Goal: Task Accomplishment & Management: Complete application form

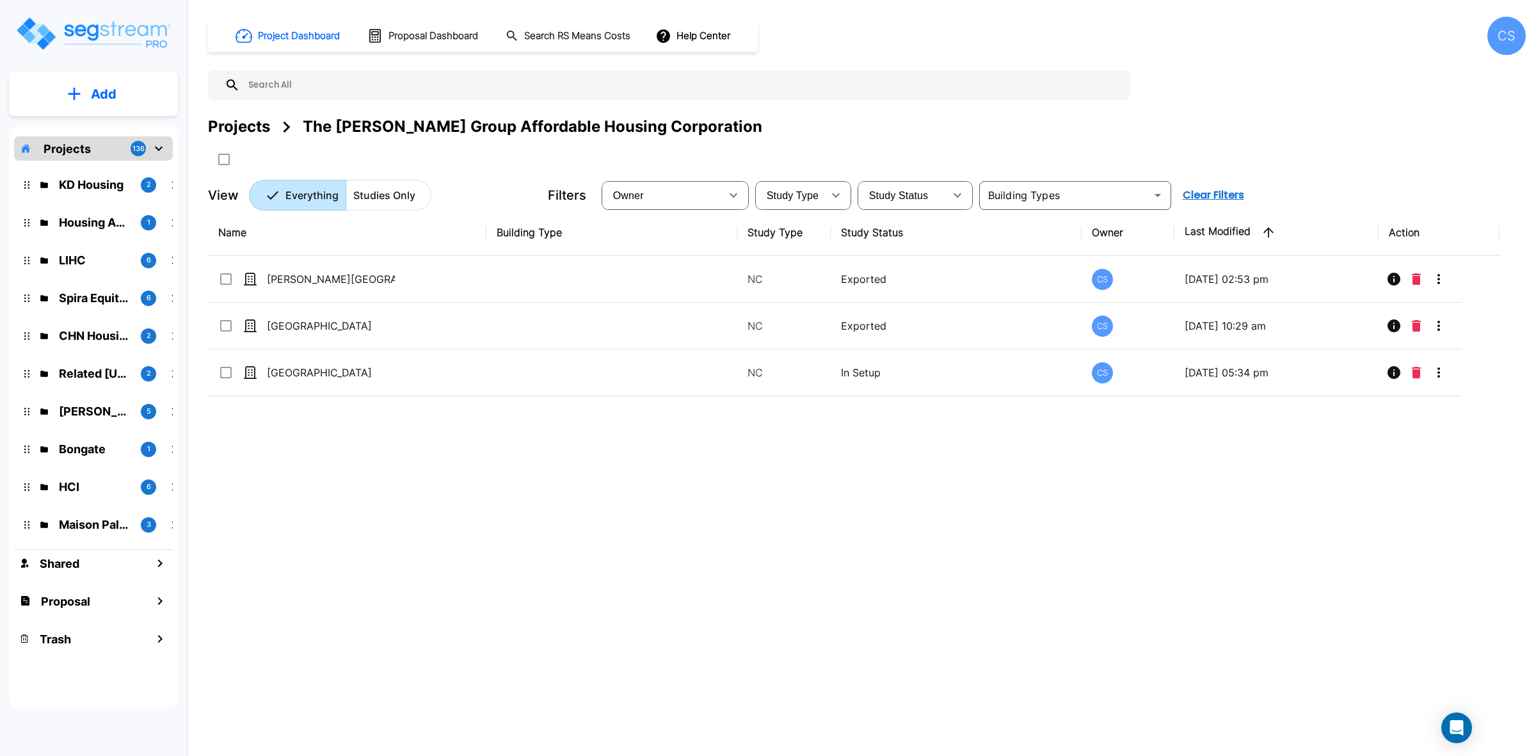
click at [516, 565] on div "Name Building Type Study Type Study Status Owner Last Modified Action [PERSON_N…" at bounding box center [853, 443] width 1291 height 468
click at [375, 541] on div "Name Building Type Study Type Study Status Owner Last Modified Action Nelson Pa…" at bounding box center [853, 443] width 1291 height 468
click at [375, 538] on div "Name Building Type Study Type Study Status Owner Last Modified Action Nelson Pa…" at bounding box center [853, 443] width 1291 height 468
click at [336, 510] on div "Name Building Type Study Type Study Status Owner Last Modified Action Nelson Pa…" at bounding box center [853, 443] width 1291 height 468
click at [84, 97] on button "Add" at bounding box center [93, 94] width 169 height 37
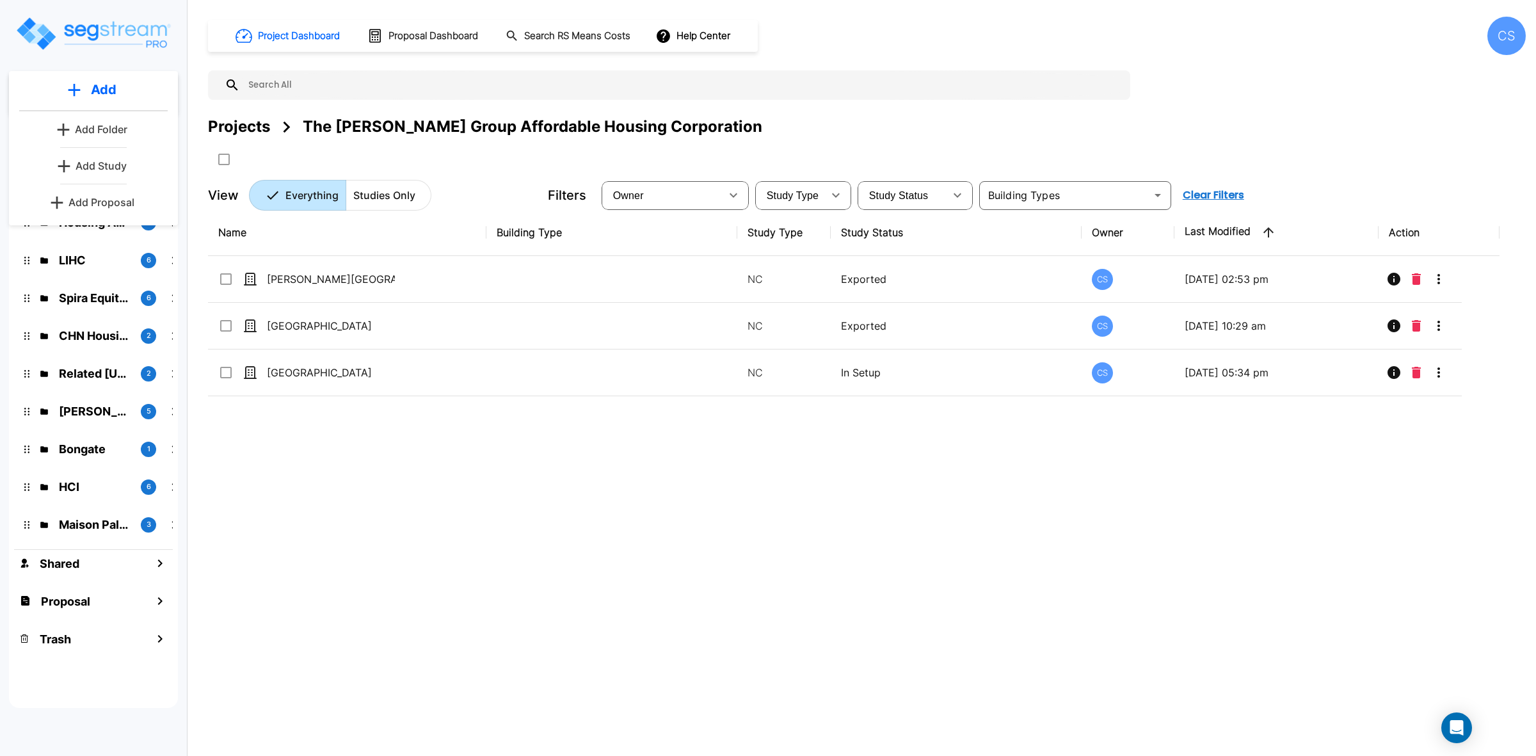
click at [79, 165] on p "Add Study" at bounding box center [101, 165] width 51 height 15
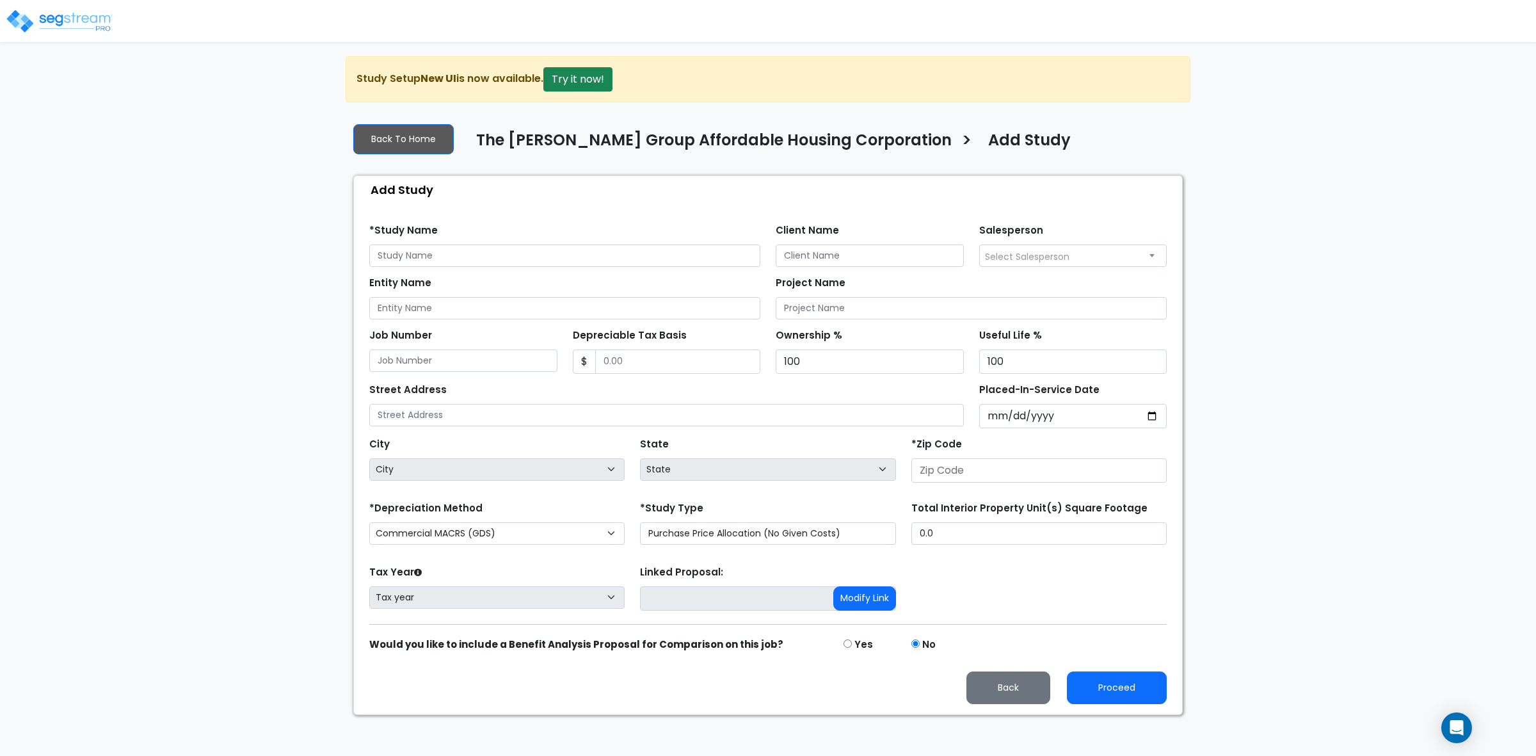
click at [1281, 187] on div "We are Building your Study. So please grab a coffee and let us do the heavy lif…" at bounding box center [768, 385] width 1536 height 659
click at [458, 260] on input "text" at bounding box center [564, 255] width 391 height 22
drag, startPoint x: 458, startPoint y: 260, endPoint x: 342, endPoint y: 257, distance: 115.9
click at [342, 257] on div "We are Building your Study. So please grab a coffee and let us do the heavy lif…" at bounding box center [768, 385] width 1536 height 659
type input "Seeland Valley"
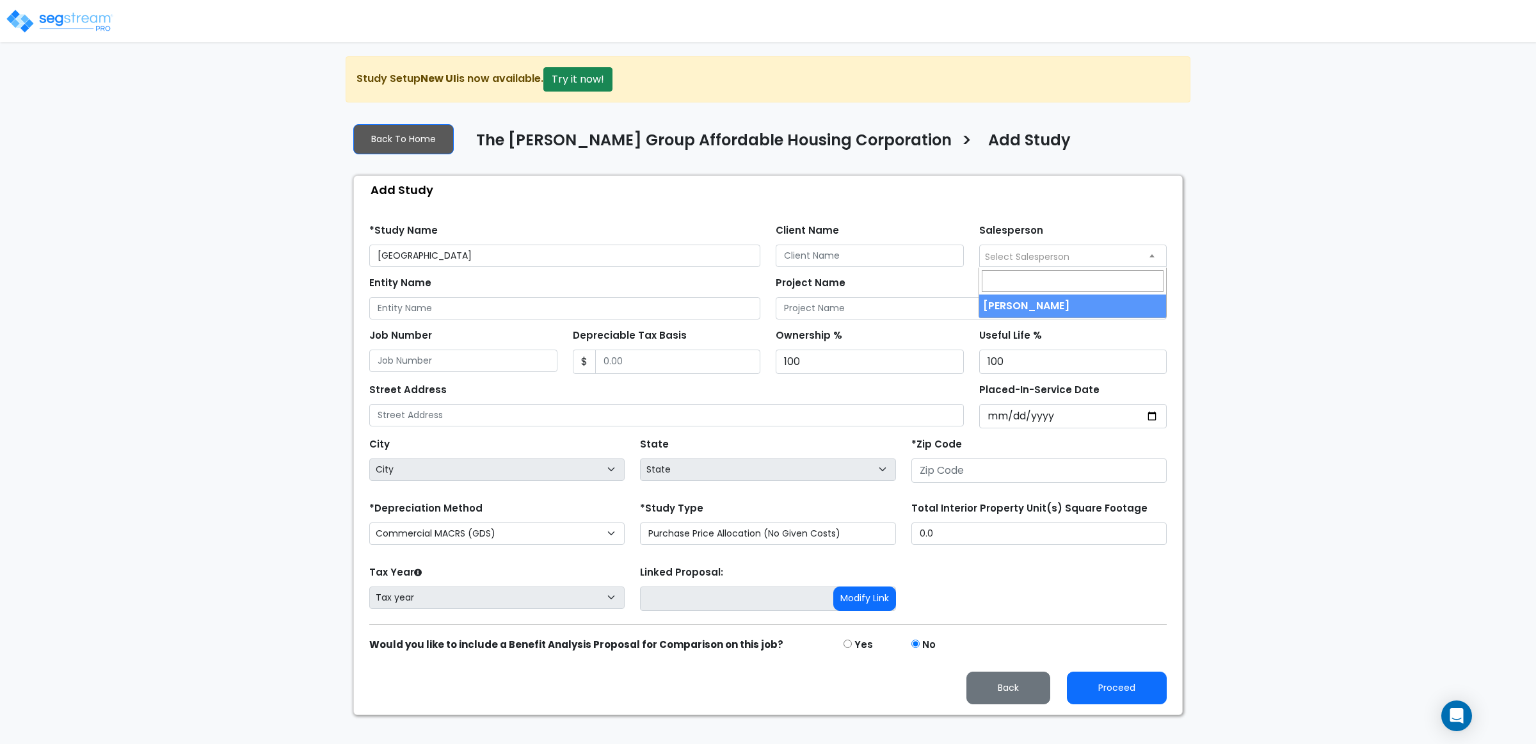
click at [981, 251] on span "Select Salesperson" at bounding box center [1073, 255] width 187 height 20
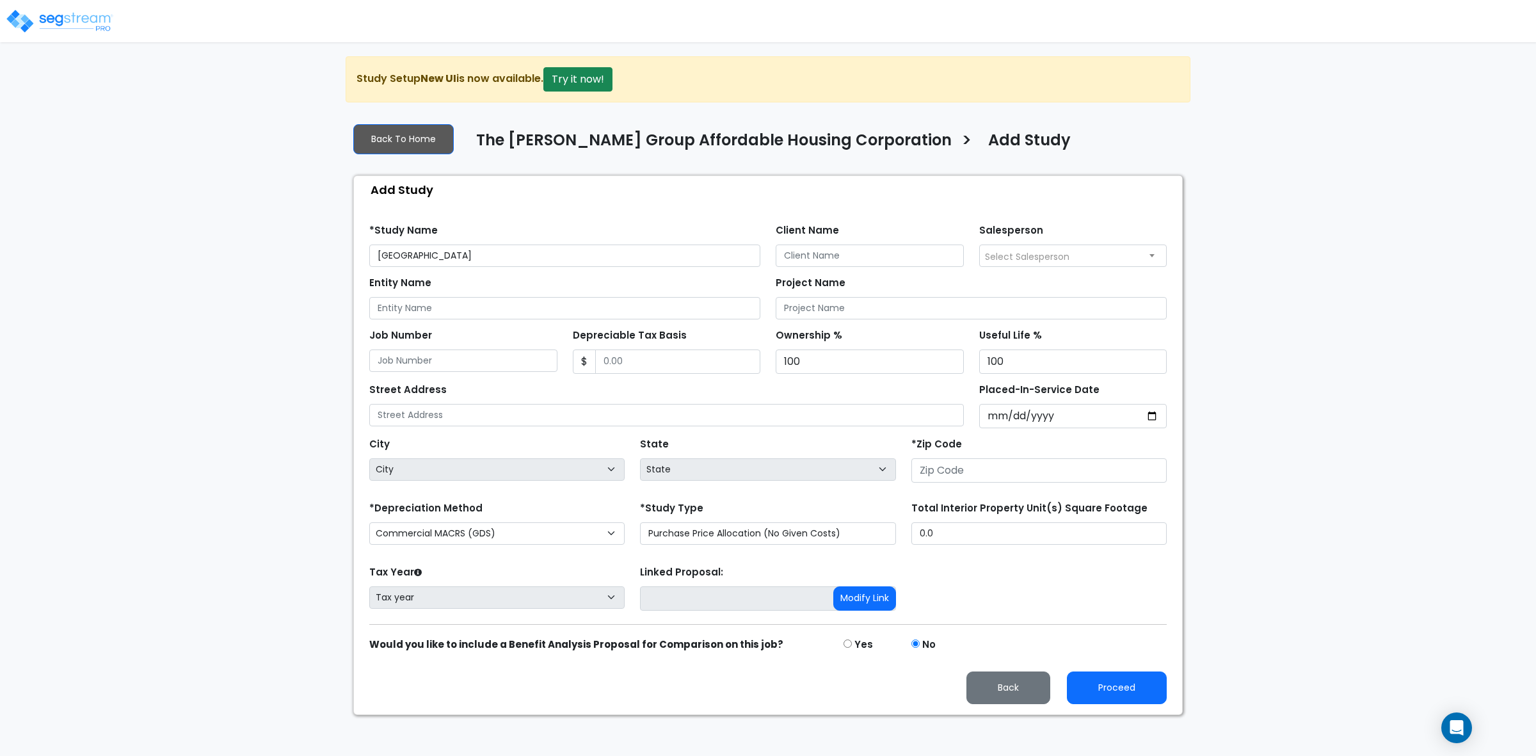
click at [893, 253] on input "Client Name" at bounding box center [870, 255] width 188 height 22
click at [1019, 685] on button "Back" at bounding box center [1008, 687] width 84 height 33
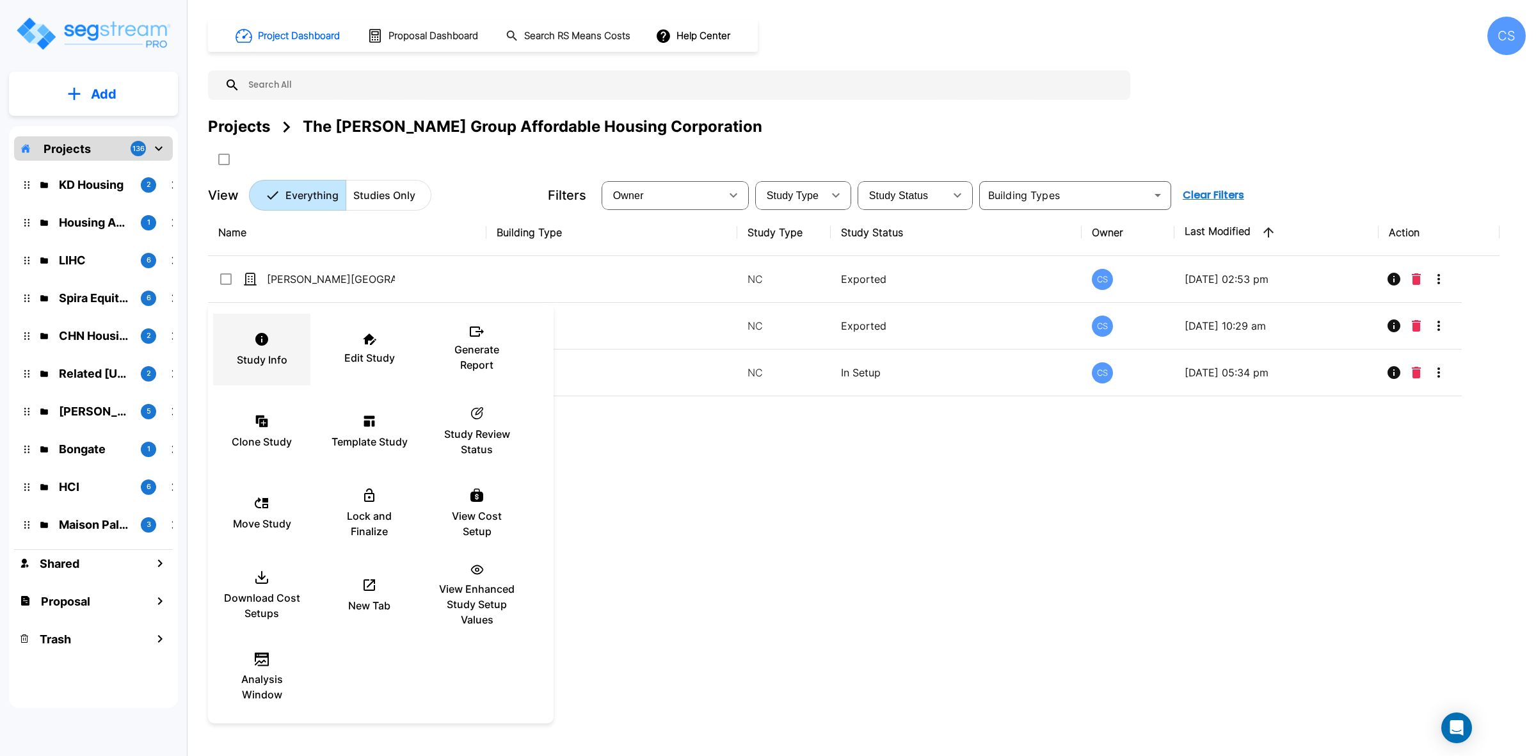
click at [275, 340] on div "Study Info" at bounding box center [261, 349] width 77 height 64
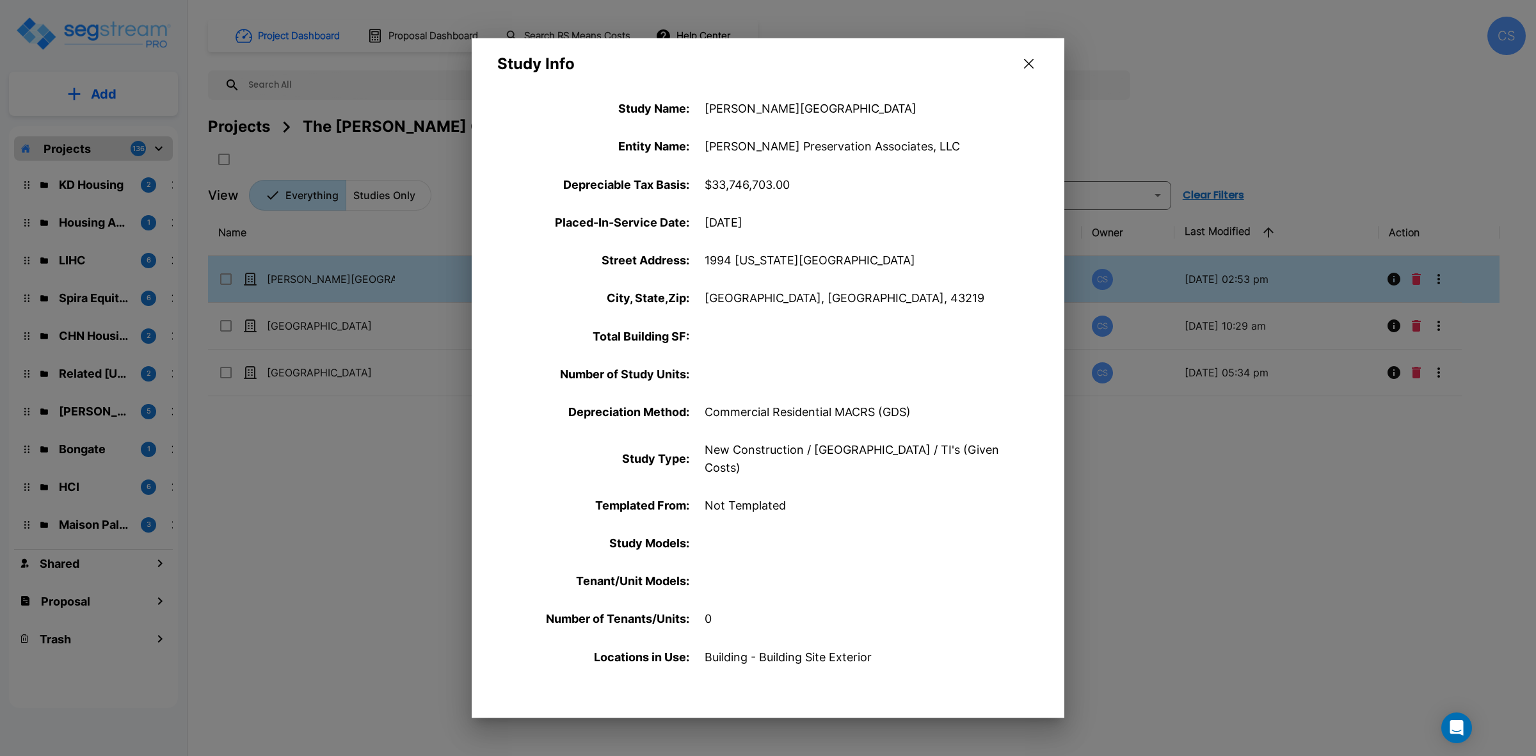
drag, startPoint x: 1026, startPoint y: 58, endPoint x: 333, endPoint y: 299, distance: 733.5
click at [1026, 58] on button "button" at bounding box center [1029, 63] width 20 height 20
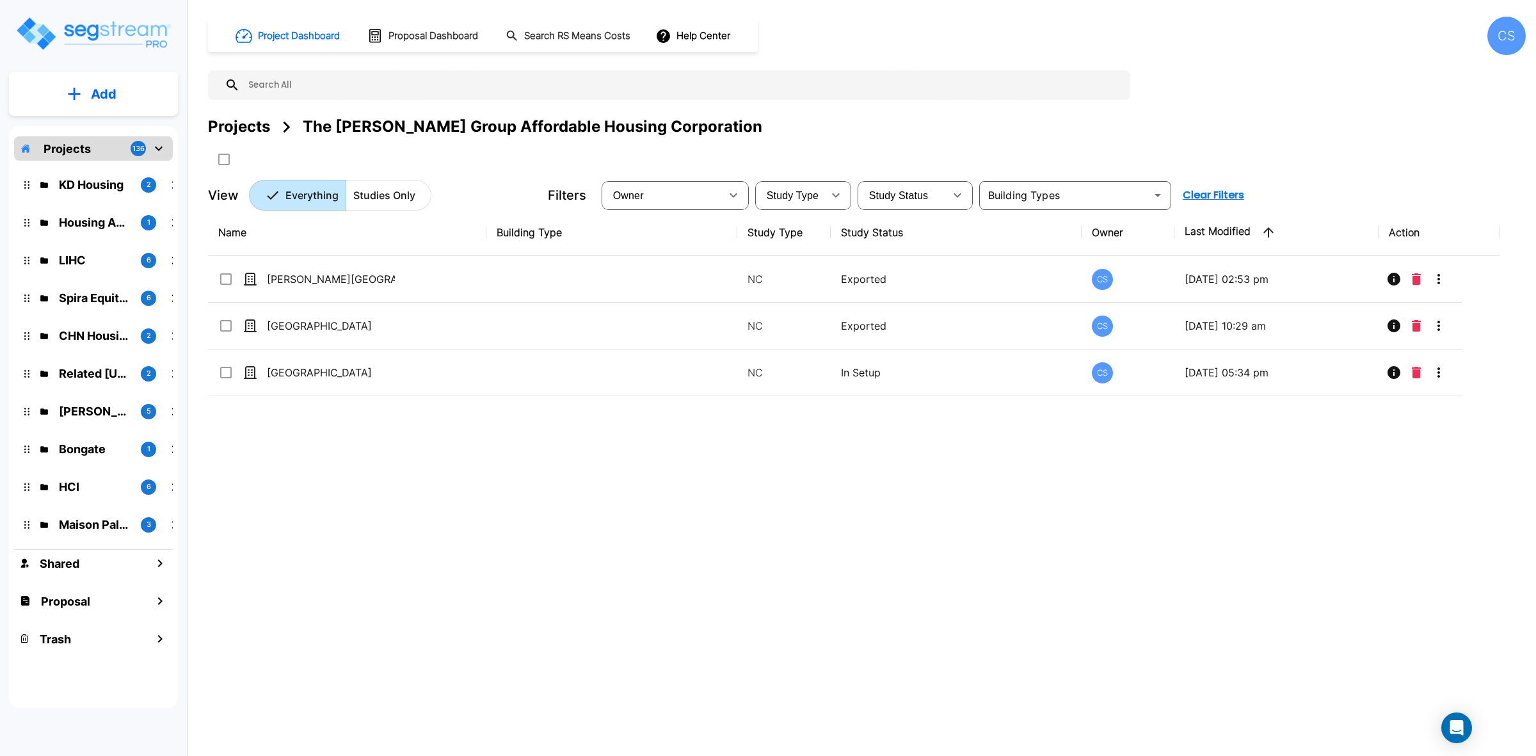
click at [87, 116] on div "Add Projects 136 KD Housing 2 Housing Authority of the County of Kern 1 LIHC 6 …" at bounding box center [93, 358] width 187 height 717
click at [87, 109] on button "Add" at bounding box center [93, 94] width 169 height 37
click at [108, 161] on p "Add Study" at bounding box center [101, 165] width 51 height 15
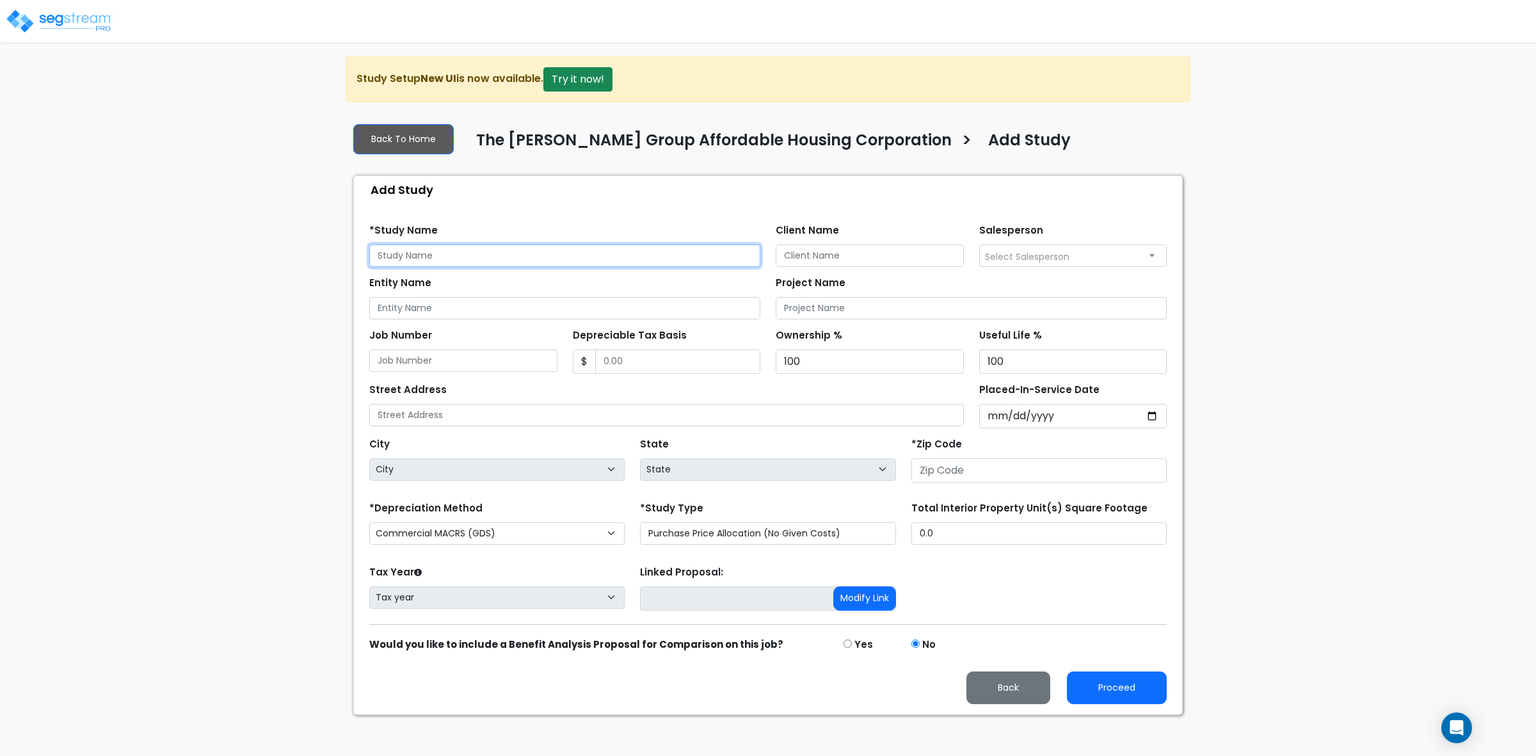
click at [427, 262] on input "text" at bounding box center [564, 255] width 391 height 22
paste input "S"
click at [400, 251] on input "See" at bounding box center [564, 255] width 391 height 22
drag, startPoint x: 463, startPoint y: 257, endPoint x: 358, endPoint y: 257, distance: 104.3
click at [358, 257] on div "Find these errors below in the Study Setup: *Study Name Seeland Valley Client N…" at bounding box center [768, 459] width 828 height 511
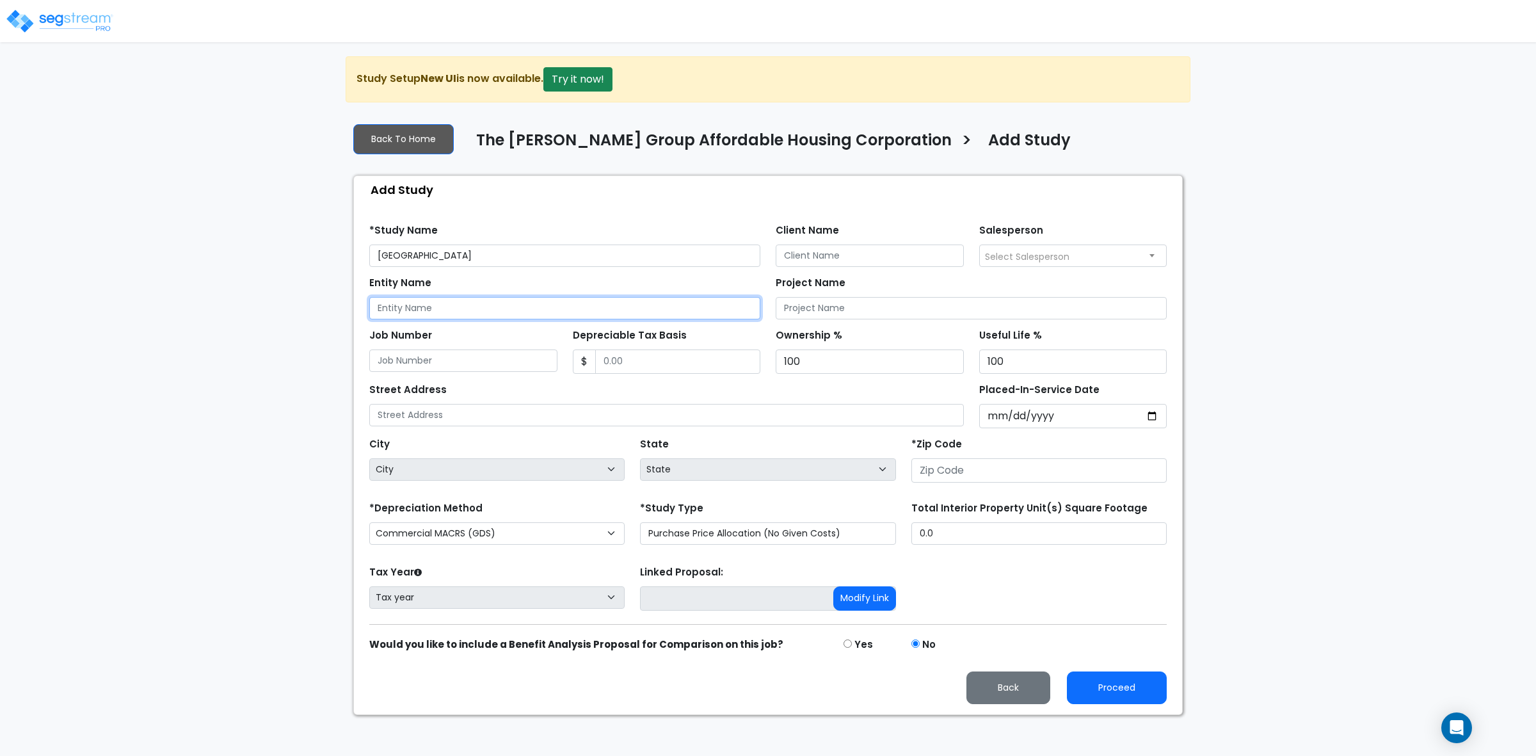
click at [408, 302] on input "Entity Name" at bounding box center [564, 308] width 391 height 22
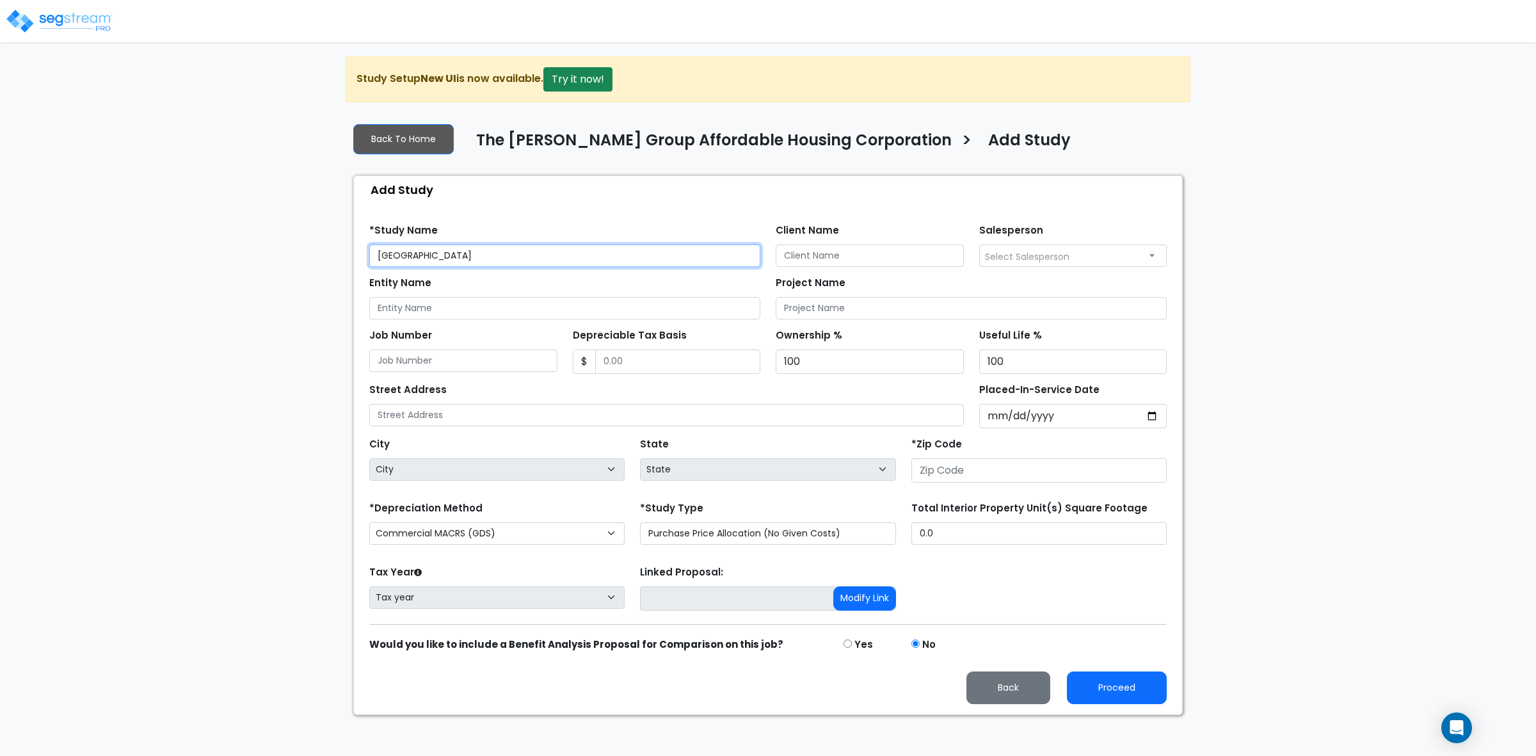
drag, startPoint x: 451, startPoint y: 254, endPoint x: 371, endPoint y: 258, distance: 80.1
click at [371, 258] on input "Seeland Valley" at bounding box center [564, 255] width 391 height 22
click at [507, 250] on input "Seeland Valley" at bounding box center [564, 255] width 391 height 22
type input "Seeland Valley Apartments"
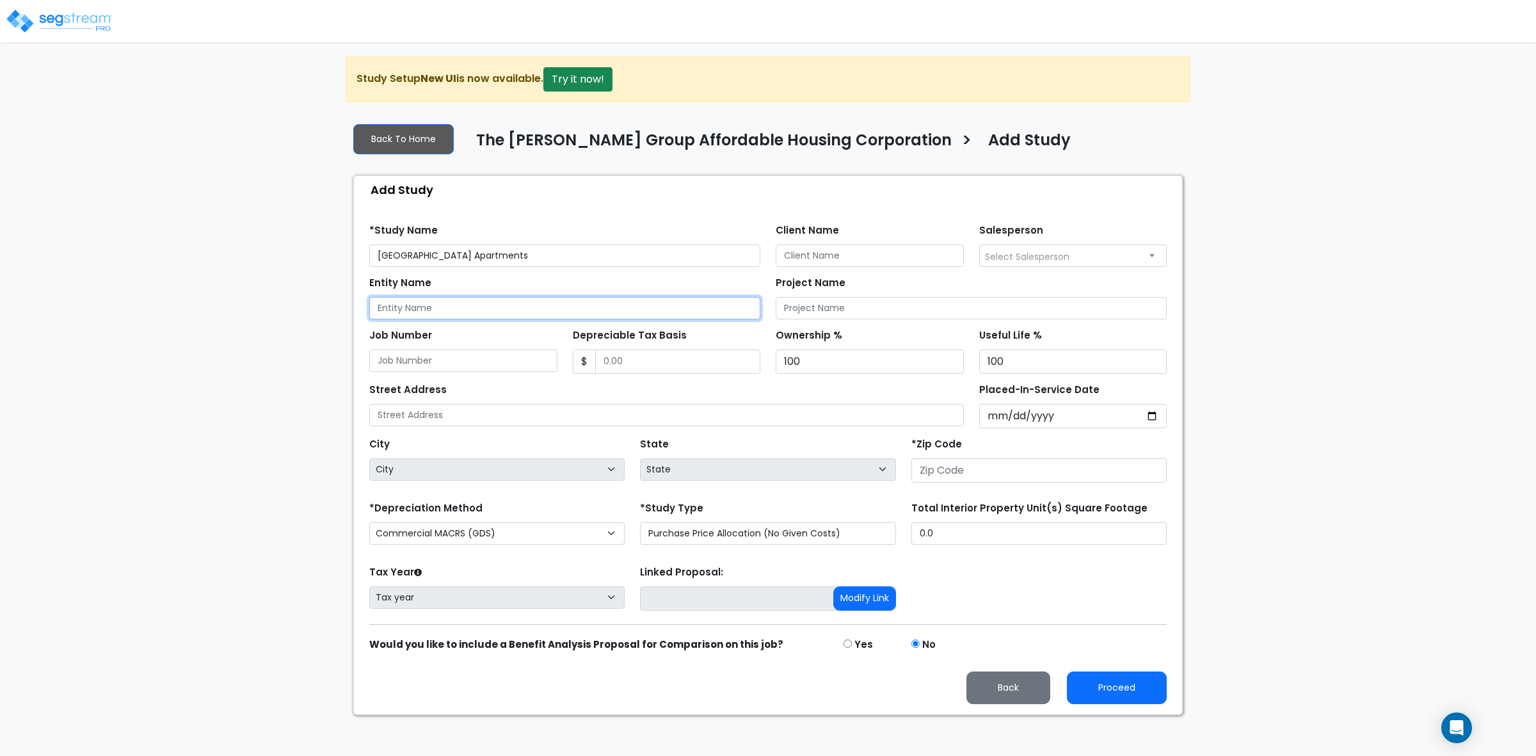
click at [456, 312] on input "Entity Name" at bounding box center [564, 308] width 391 height 22
click at [838, 256] on input "Client Name" at bounding box center [870, 255] width 188 height 22
paste input "Seeland Valley Apartments, LLC"
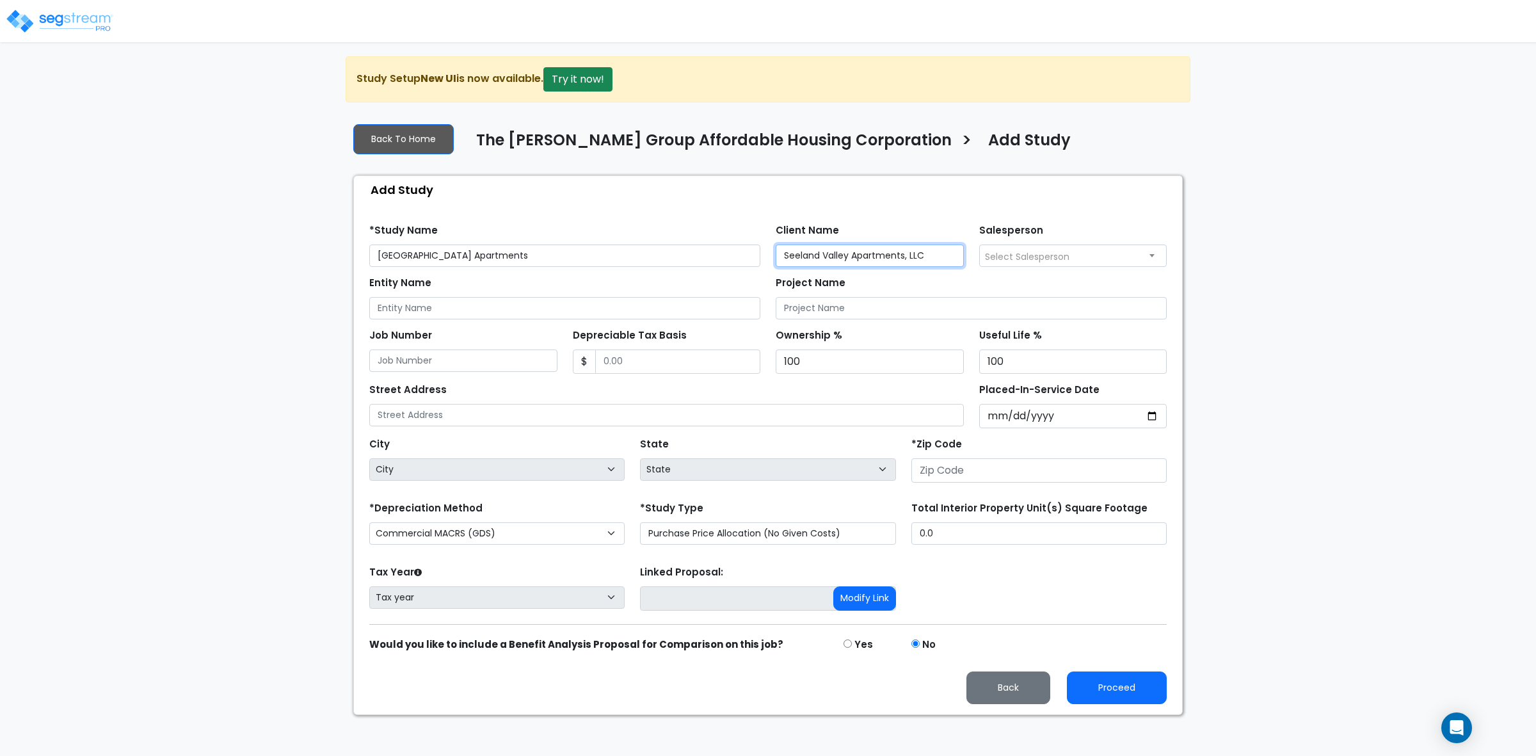
type input "Seeland Valley Apartments, LLC"
click at [431, 309] on input "Entity Name" at bounding box center [564, 308] width 391 height 22
drag, startPoint x: 513, startPoint y: 260, endPoint x: 319, endPoint y: 256, distance: 194.0
click at [319, 256] on div "We are Building your Study. So please grab a coffee and let us do the heavy lif…" at bounding box center [768, 385] width 1536 height 659
click at [482, 312] on input "Entity Name" at bounding box center [564, 308] width 391 height 22
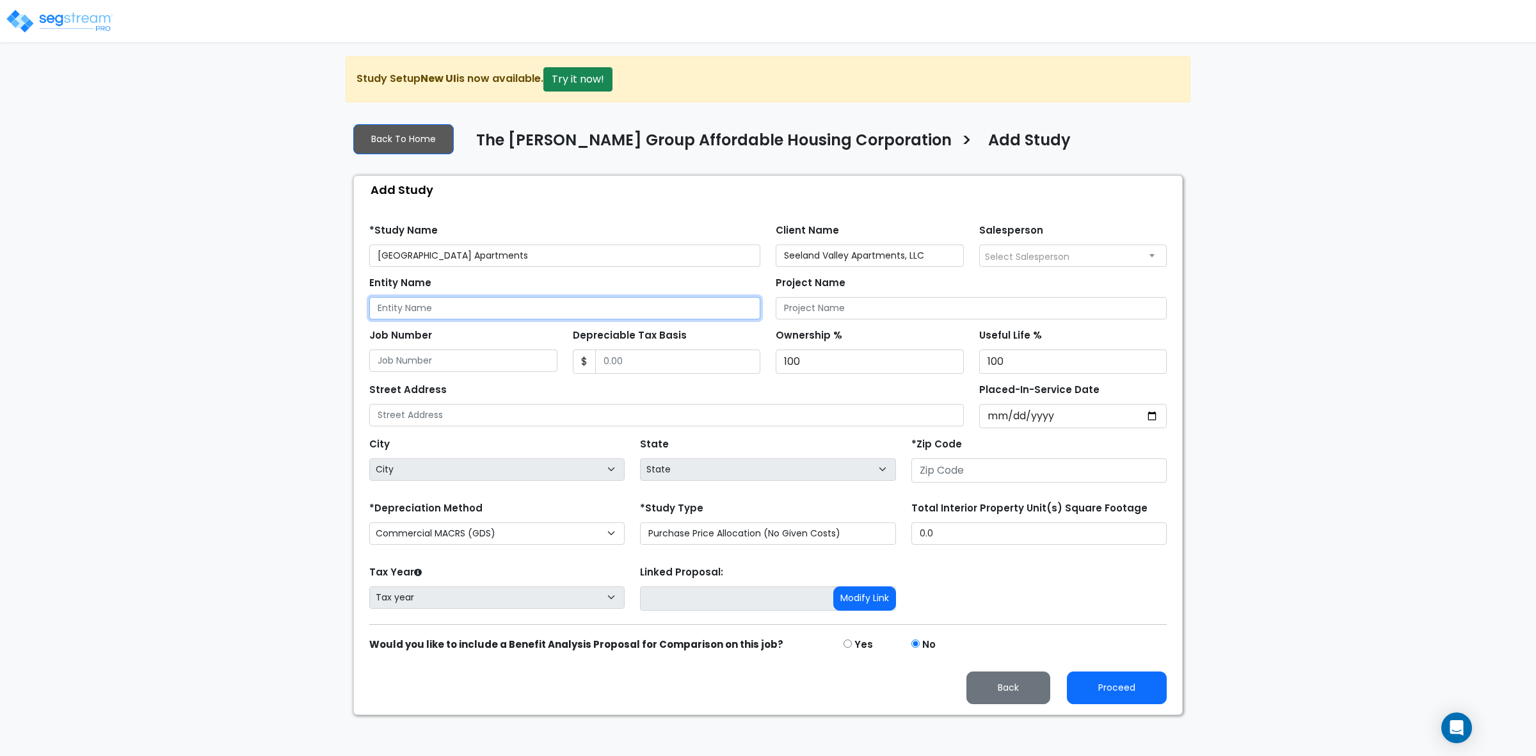
paste input "Seeland Valley Apartments"
type input "Seeland Valley Apartments"
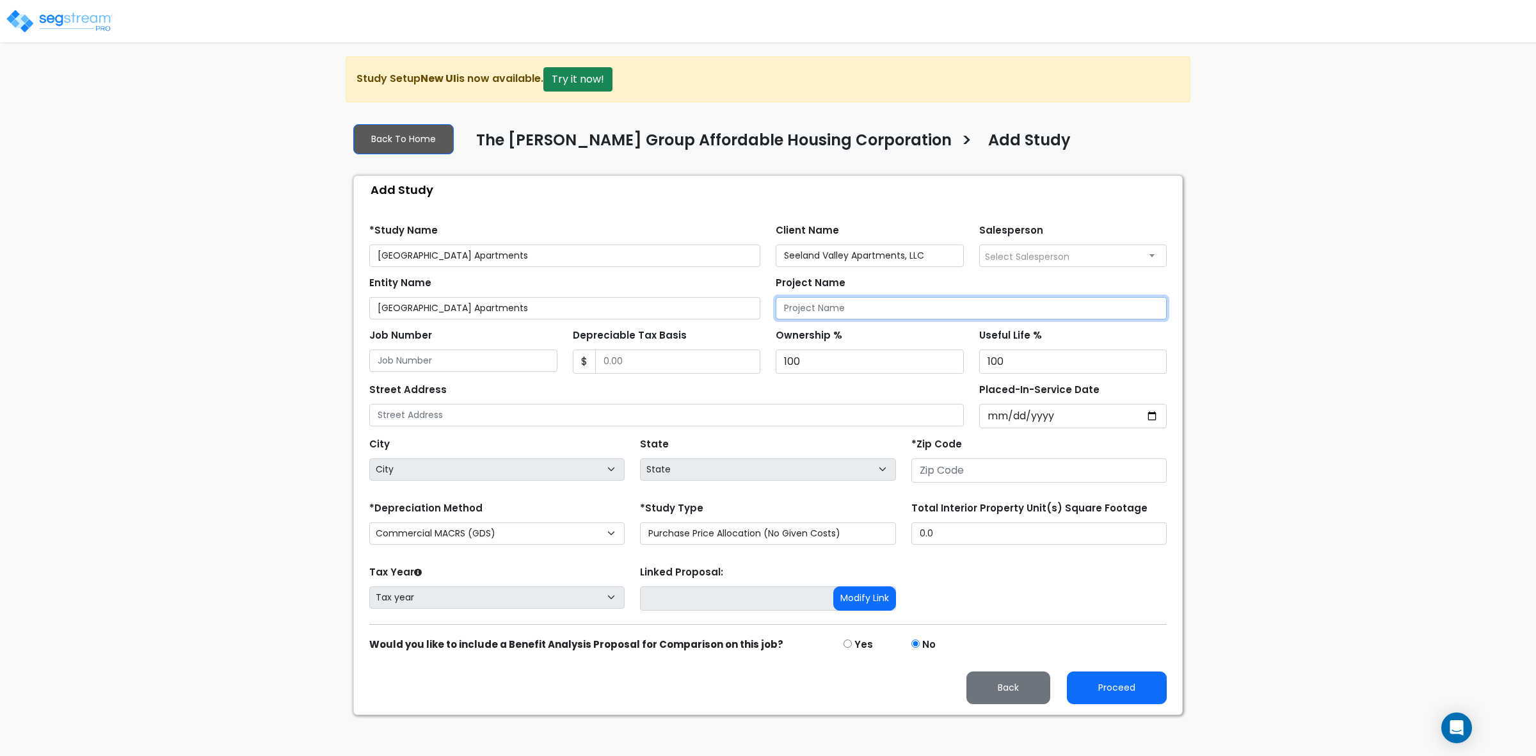
click at [813, 306] on input "Project Name" at bounding box center [971, 308] width 391 height 22
paste input "Seeland Valley Apartments"
type input "Seeland Valley Apartments"
click at [1285, 338] on div "We are Building your Study. So please grab a coffee and let us do the heavy lif…" at bounding box center [768, 385] width 1536 height 659
click at [475, 400] on div "Street Address" at bounding box center [666, 403] width 595 height 46
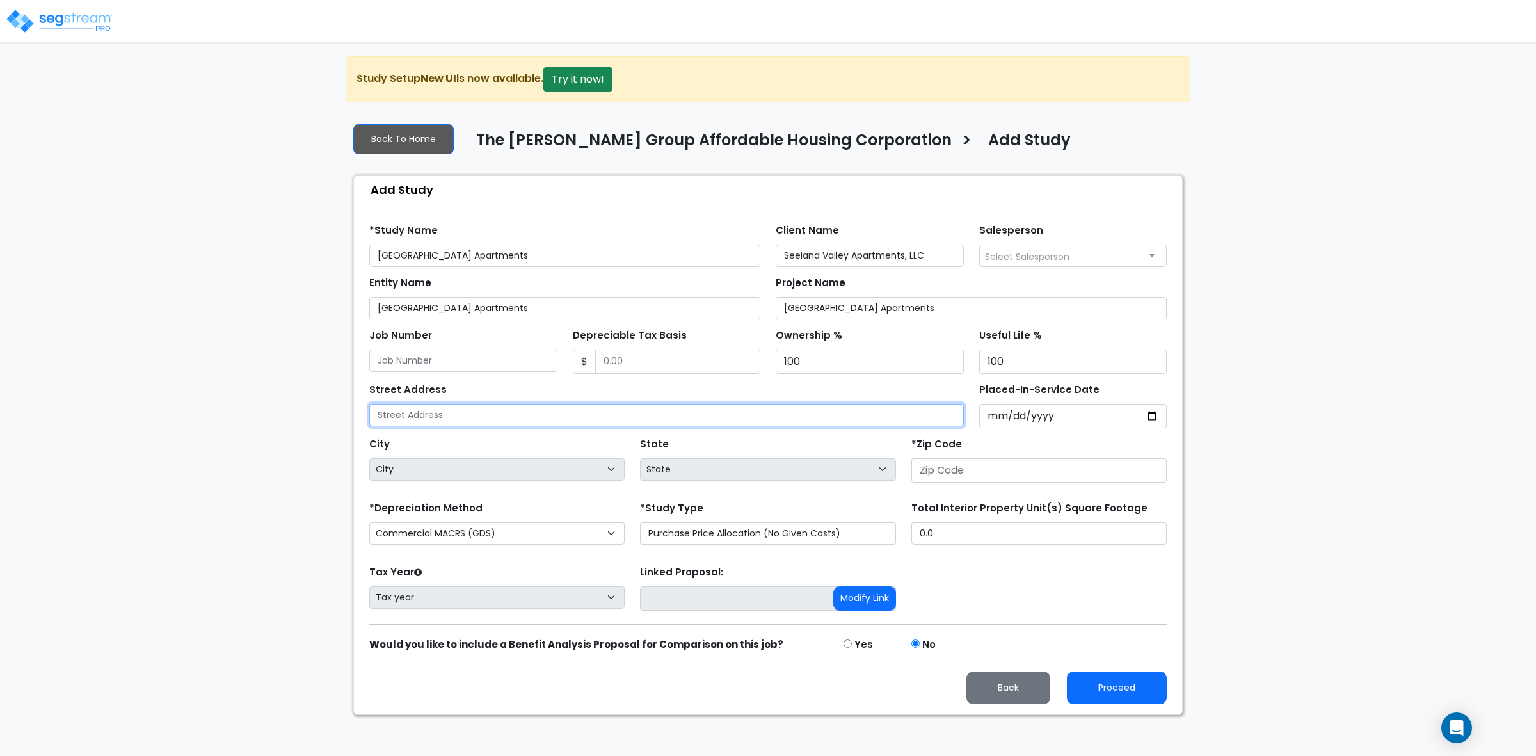
click at [454, 411] on input "text" at bounding box center [666, 415] width 595 height 22
click at [479, 369] on input "Job Number" at bounding box center [463, 360] width 188 height 22
click at [467, 410] on input "text" at bounding box center [666, 415] width 595 height 22
drag, startPoint x: 467, startPoint y: 410, endPoint x: 283, endPoint y: 343, distance: 195.6
click at [283, 343] on div "We are Building your Study. So please grab a coffee and let us do the heavy lif…" at bounding box center [768, 385] width 1536 height 659
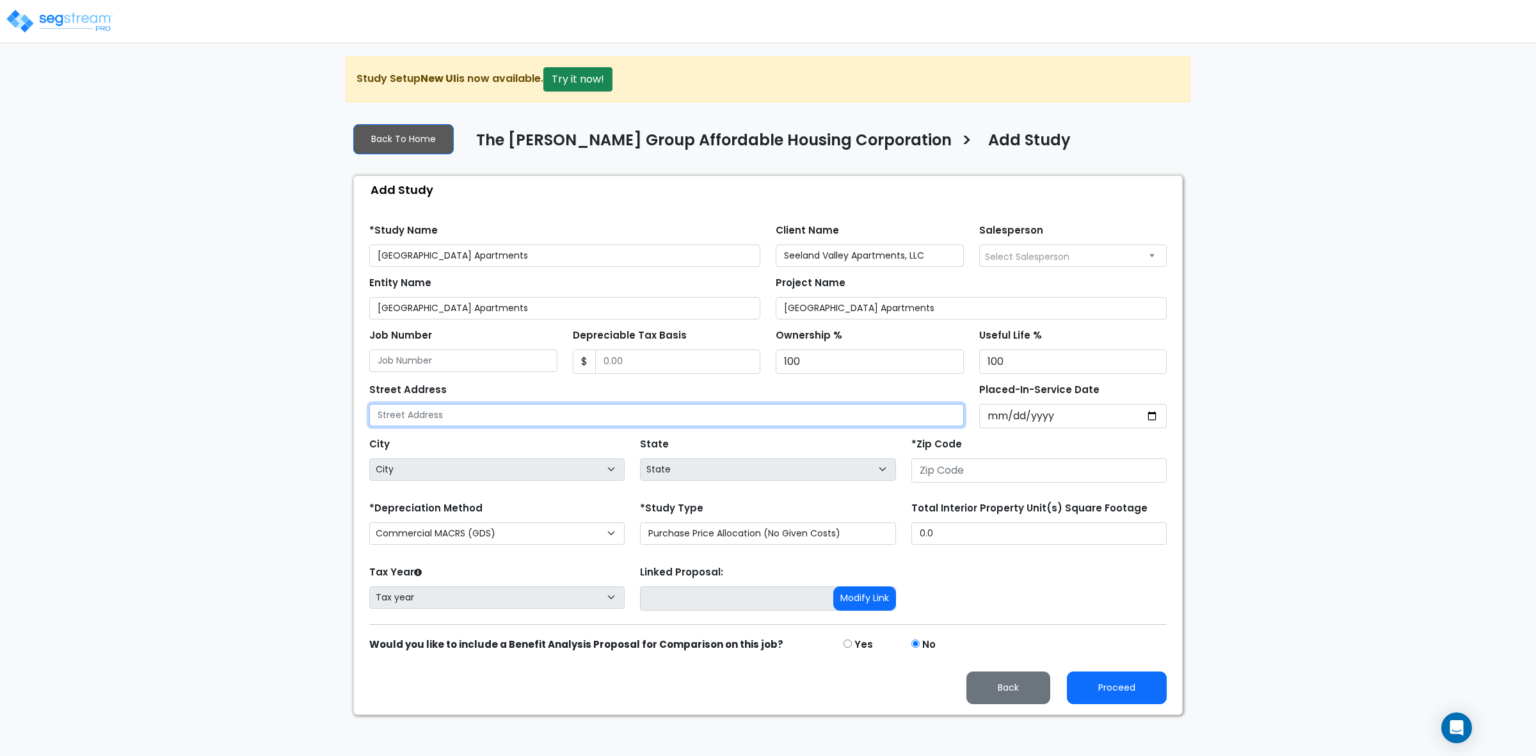
click at [399, 417] on input "text" at bounding box center [666, 415] width 595 height 22
type input "450 Seeland Road"
click at [558, 426] on input "450 Seeland Road" at bounding box center [666, 415] width 595 height 22
click at [528, 419] on input "450 Seeland Road" at bounding box center [666, 415] width 595 height 22
click at [692, 427] on div "Street Address 450 Seeland Road" at bounding box center [667, 404] width 610 height 48
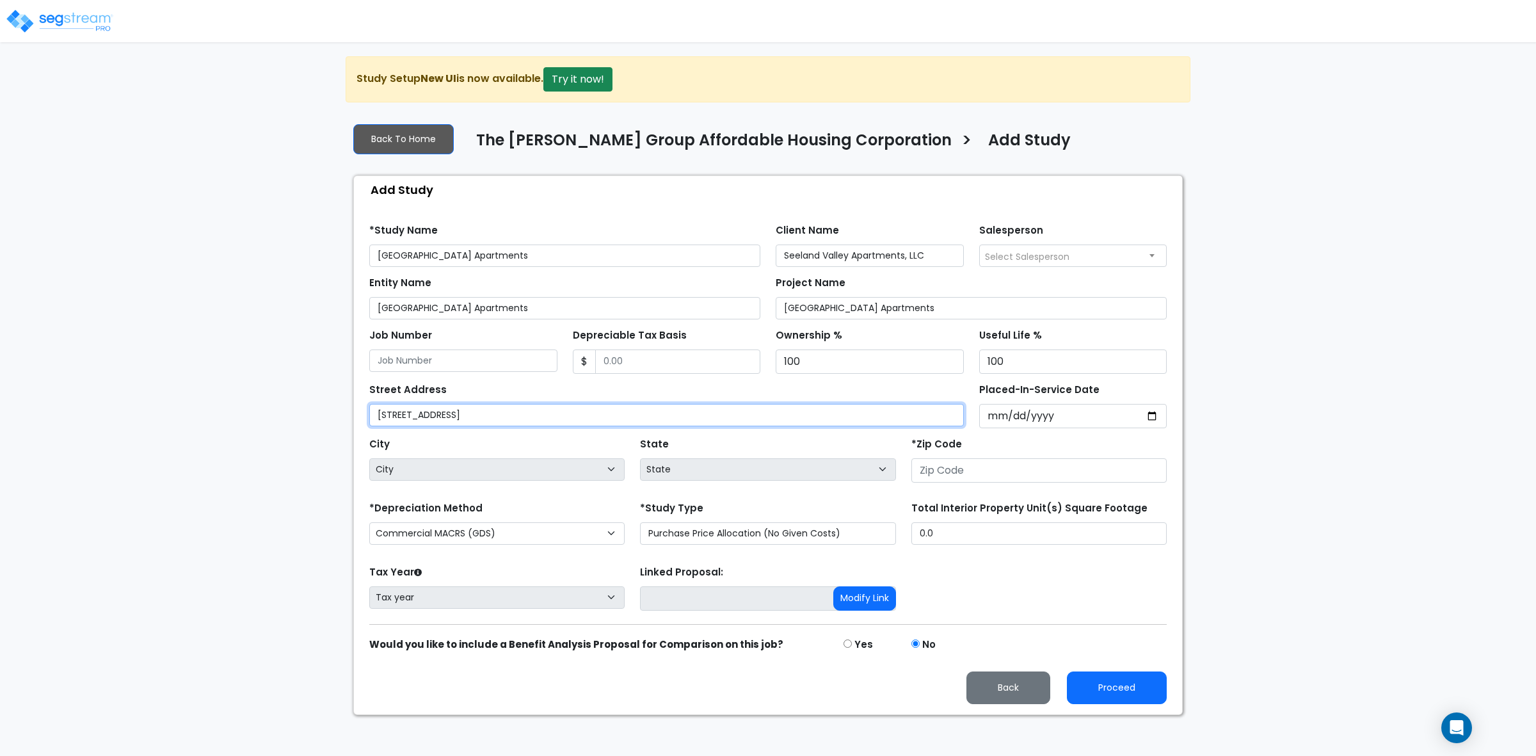
click at [692, 419] on input "450 Seeland Road" at bounding box center [666, 415] width 595 height 22
click at [1003, 481] on input "number" at bounding box center [1038, 470] width 255 height 24
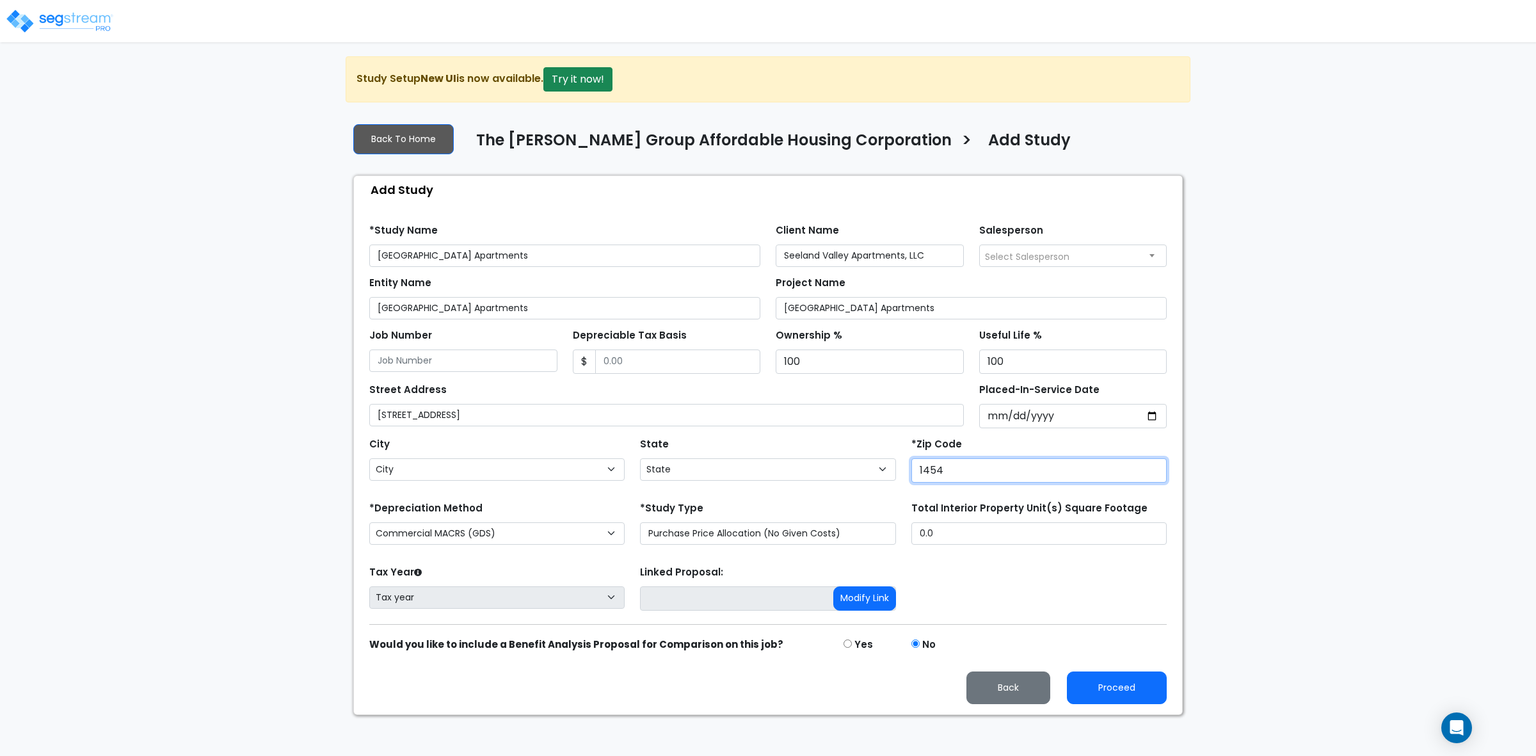
type input "14541"
select select "NY"
type input "14541"
click at [1086, 416] on input "Placed-In-Service Date" at bounding box center [1073, 416] width 188 height 24
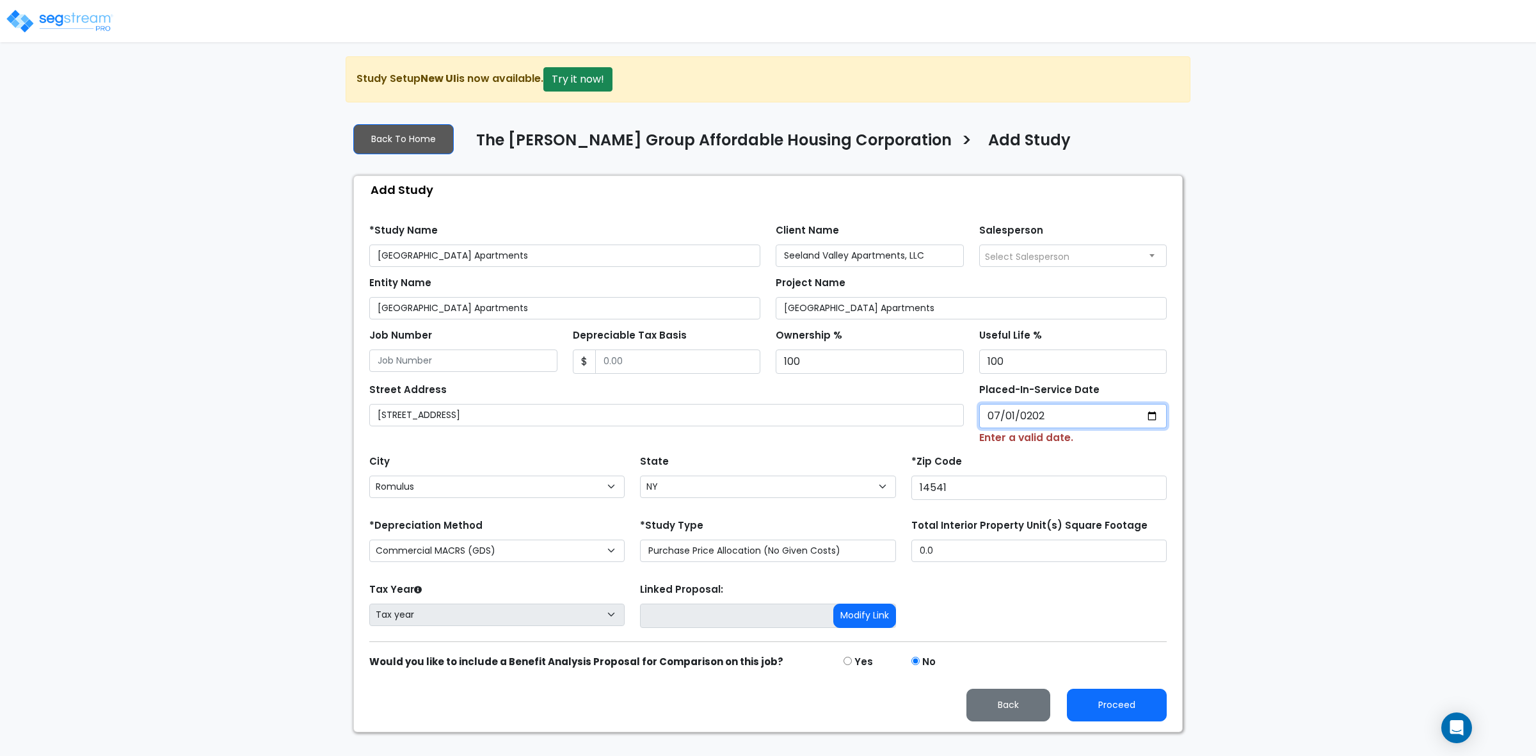
type input "2026-07-01"
select select "2026"
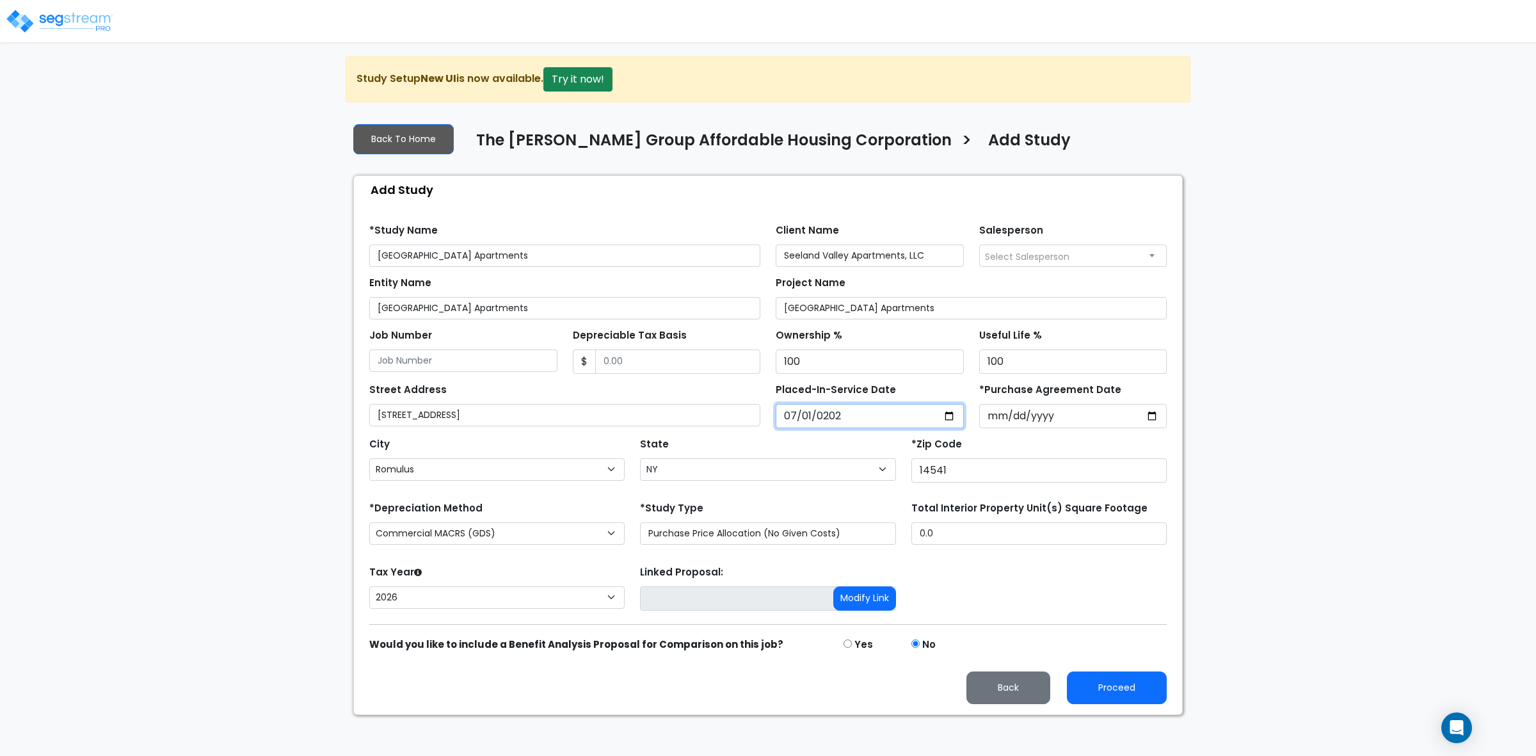
click at [890, 424] on input "2026-07-01" at bounding box center [870, 416] width 188 height 24
click at [1034, 417] on input "*Purchase Agreement Date" at bounding box center [1073, 416] width 188 height 24
click at [874, 424] on input "2026-07-01" at bounding box center [870, 416] width 188 height 24
click at [856, 424] on input "2026-07-01" at bounding box center [870, 416] width 188 height 24
click at [852, 424] on input "2026-07-01" at bounding box center [870, 416] width 188 height 24
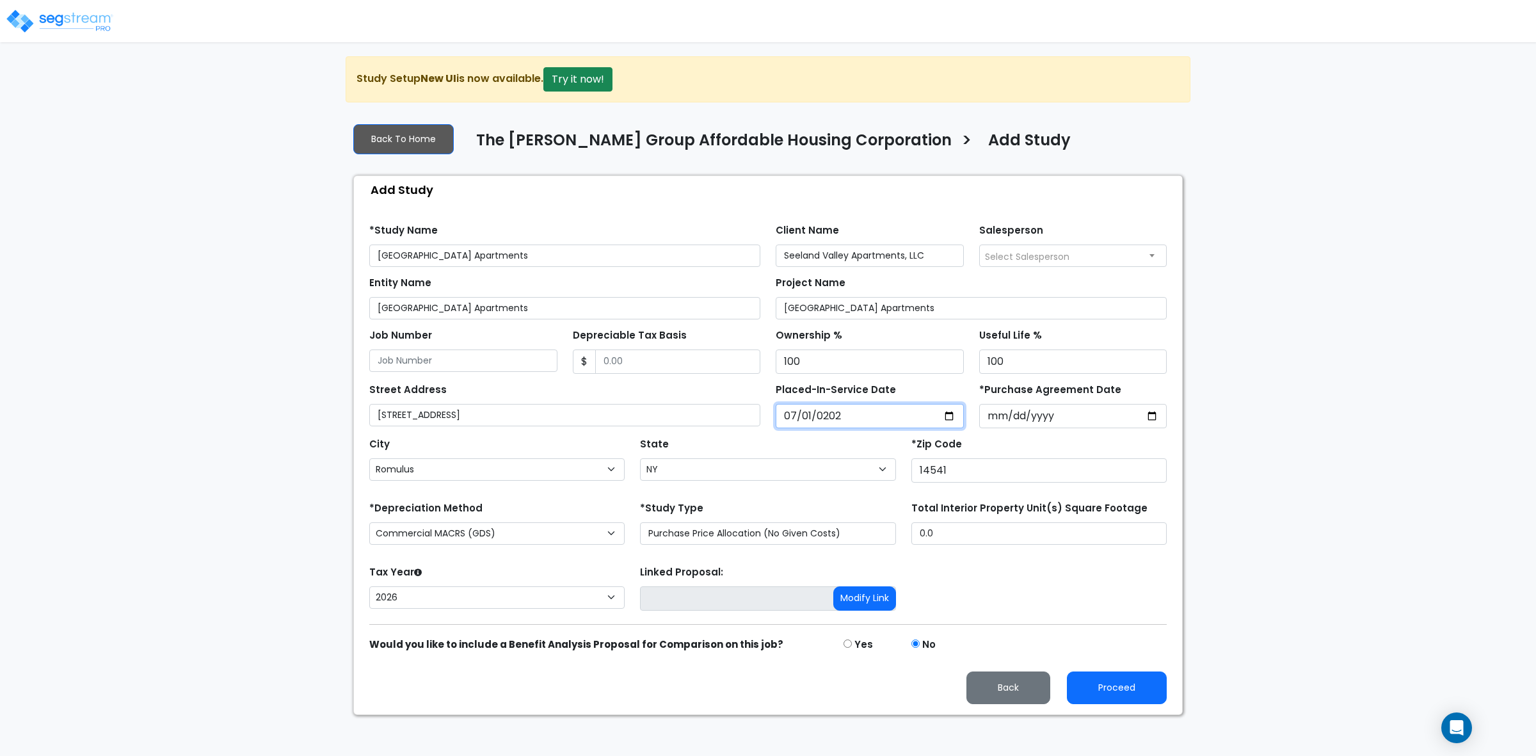
click at [852, 424] on input "2026-07-01" at bounding box center [870, 416] width 188 height 24
click at [851, 426] on input "2026-07-01" at bounding box center [870, 416] width 188 height 24
click at [849, 426] on input "2026-07-01" at bounding box center [870, 416] width 188 height 24
drag, startPoint x: 701, startPoint y: 481, endPoint x: 721, endPoint y: 481, distance: 19.8
click at [701, 481] on select "State National Average AB AK AL AR AZ BC CA CO CT DC DE FL GA HI IA ID IL IN KS…" at bounding box center [767, 469] width 255 height 22
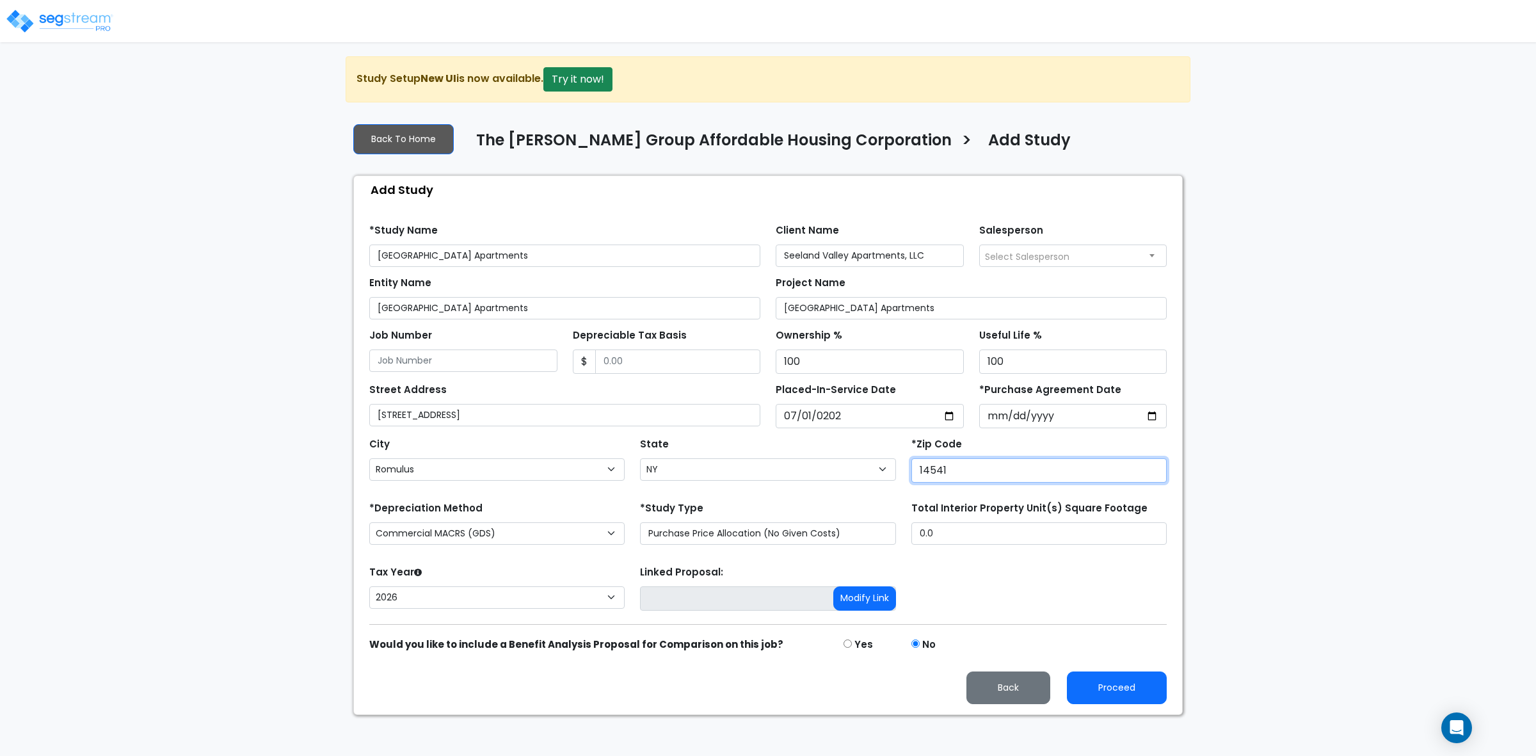
click at [991, 472] on input "14541" at bounding box center [1038, 470] width 255 height 24
drag, startPoint x: 994, startPoint y: 472, endPoint x: 861, endPoint y: 474, distance: 132.5
click at [861, 474] on div "City City Accord Acra Adams Adams Basin Adams Center Addison Adirondack Afton A…" at bounding box center [768, 457] width 813 height 58
click at [539, 443] on div "City City Accord Acra Adams Adams Basin Adams Center Addison Adirondack Afton A…" at bounding box center [496, 458] width 255 height 46
drag, startPoint x: 513, startPoint y: 466, endPoint x: 497, endPoint y: 459, distance: 16.6
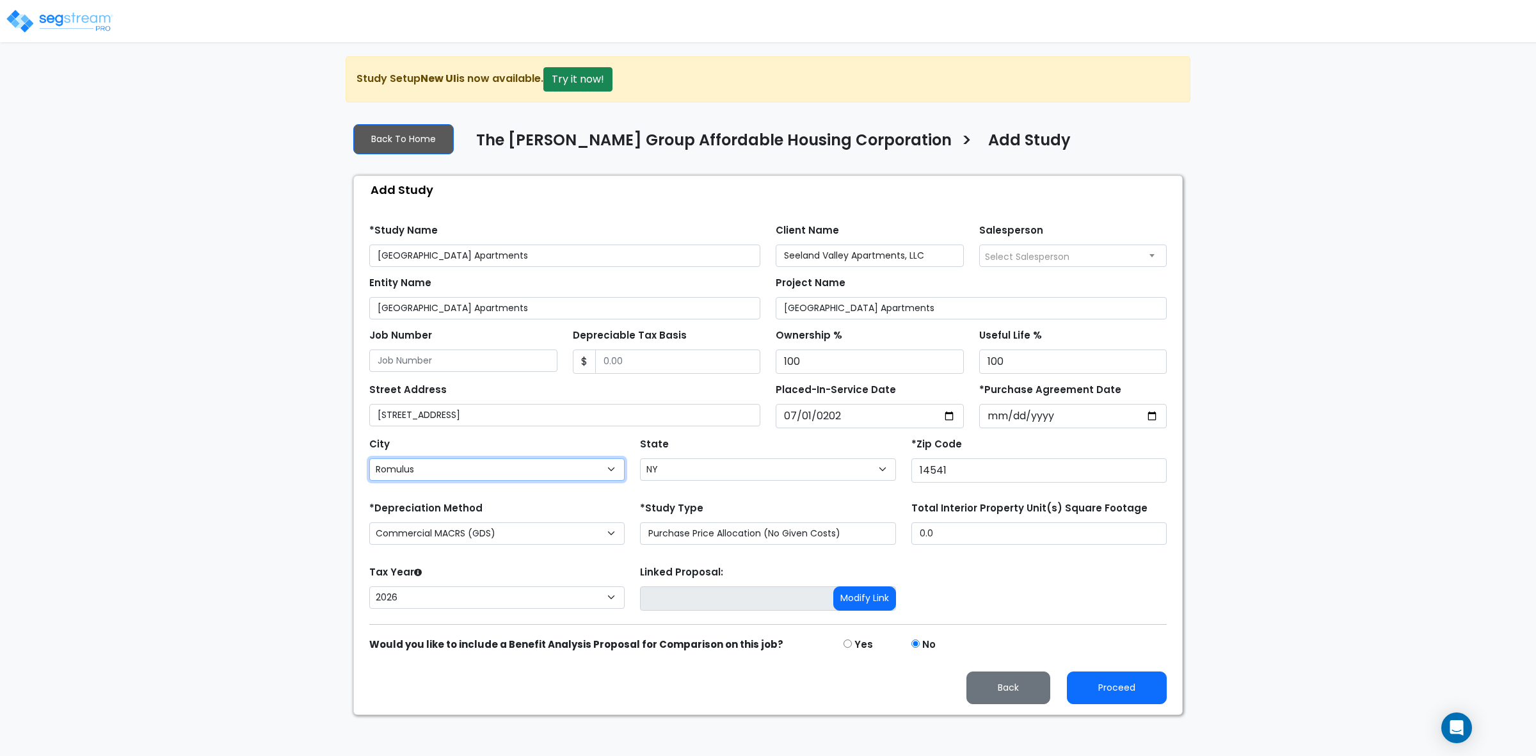
click at [513, 467] on select "City Accord Acra Adams Adams Basin Adams Center Addison Adirondack Afton Akron …" at bounding box center [496, 469] width 255 height 22
select select "Dale"
click at [960, 469] on input "14541" at bounding box center [1038, 470] width 255 height 24
click at [814, 477] on select "State National Average AB AK AL AR AZ BC CA CO CT DC DE FL GA HI IA ID IL IN KS…" at bounding box center [767, 469] width 255 height 22
select select "VA"
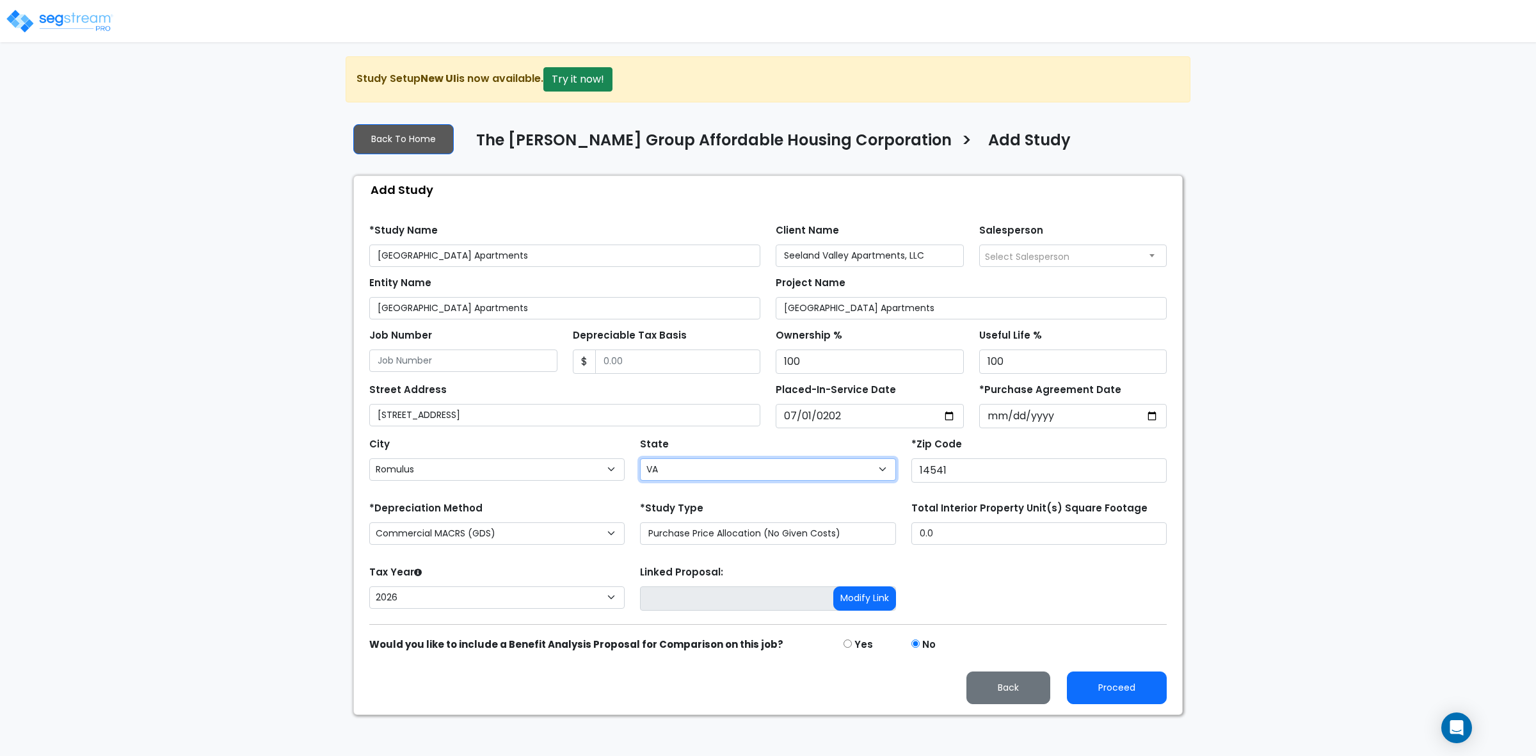
click at [640, 459] on select "State National Average AB AK AL AR AZ BC CA CO CT DC DE FL GA HI IA ID IL IN KS…" at bounding box center [767, 469] width 255 height 22
click at [945, 475] on input "14541" at bounding box center [1038, 470] width 255 height 24
click at [522, 470] on select "Abingdon Accomac Achilles Afton Alberta Aldie Alexandria Altavista Alton Amelia…" at bounding box center [496, 469] width 255 height 22
select select "Danville"
click at [369, 459] on select "Abingdon Accomac Achilles Afton Alberta Aldie Alexandria Altavista Alton Amelia…" at bounding box center [496, 469] width 255 height 22
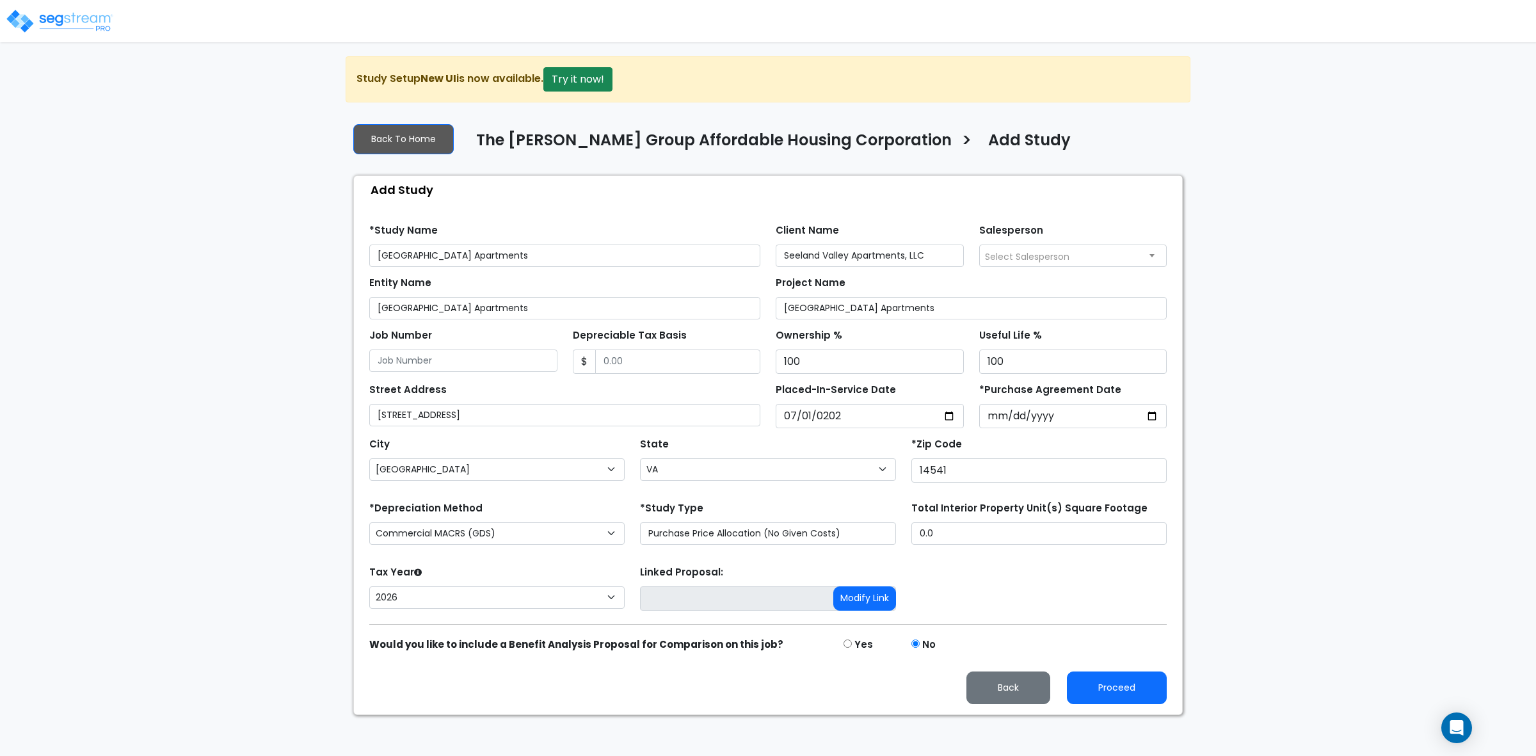
click at [787, 501] on div "*Study Type Purchase Price Allocation (No Given Costs) New Construction / Reno …" at bounding box center [767, 522] width 255 height 46
click at [501, 532] on select "Commercial MACRS (GDS) Commercial MACRS (GDS) Extended Commercial MACRS (ADS) C…" at bounding box center [496, 533] width 255 height 22
select select "CRM(_8"
click at [734, 557] on form "*Study Name Seeland Valley Apartments Client Name Seeland Valley Apartments, LL…" at bounding box center [767, 459] width 797 height 490
click at [974, 550] on div "Total Interior Property Unit(s) Square Footage 0.0" at bounding box center [1039, 524] width 271 height 51
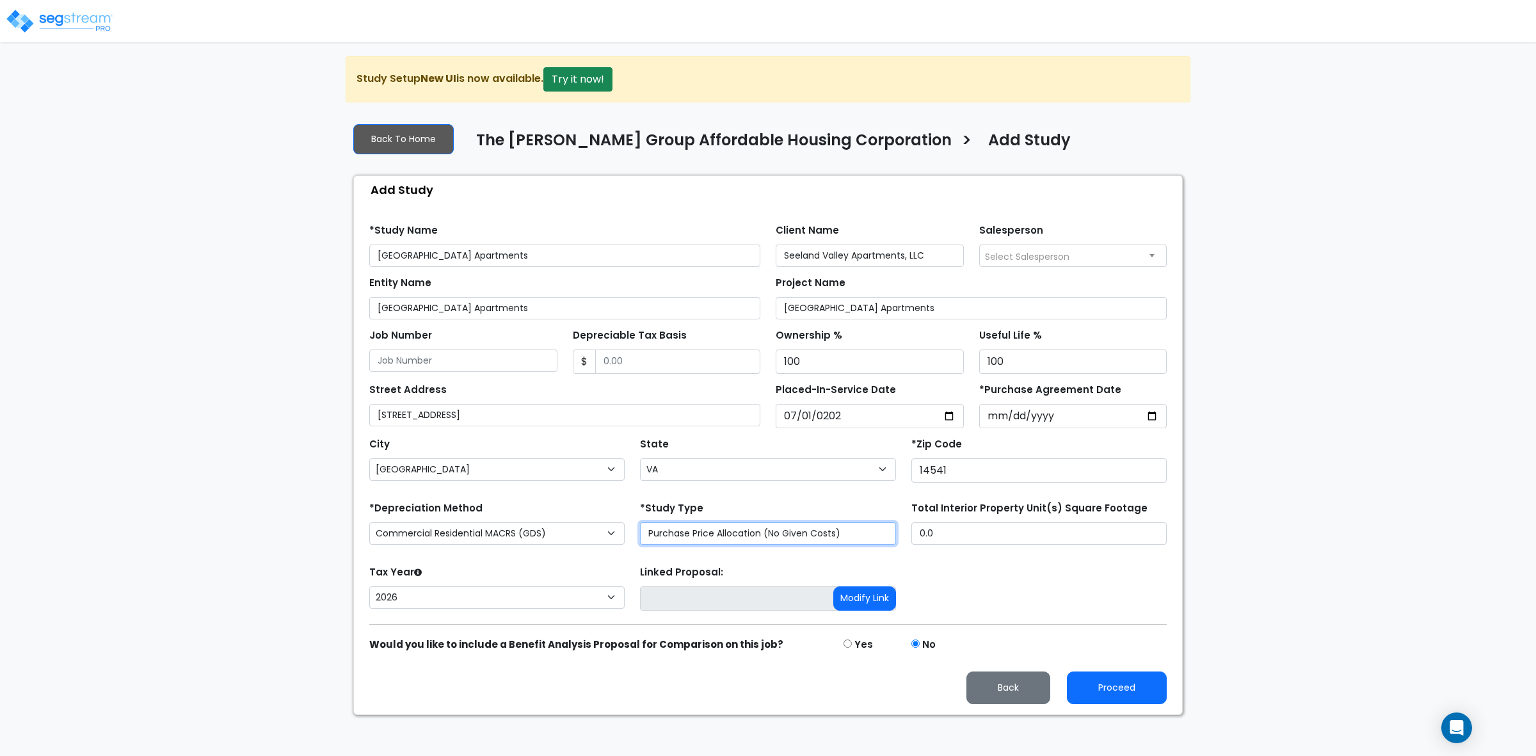
click at [868, 535] on select "Purchase Price Allocation (No Given Costs) New Construction / Reno / TI's (Give…" at bounding box center [767, 533] width 255 height 22
select select "NEW"
click at [640, 524] on select "Purchase Price Allocation (No Given Costs) New Construction / Reno / TI's (Give…" at bounding box center [767, 533] width 255 height 22
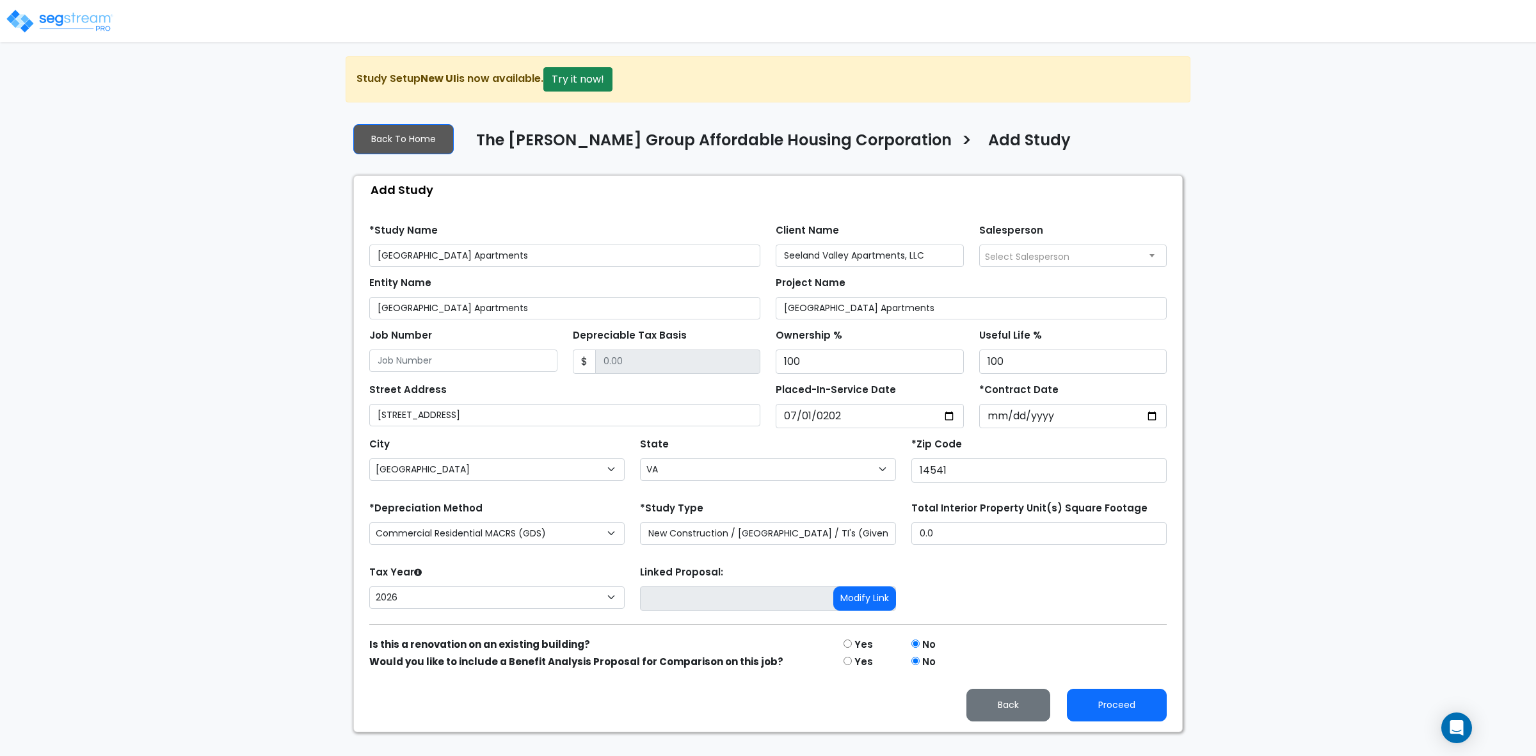
click at [961, 565] on div "Tax Year Please Enter The Placed In Service Date First. 2026 Prior Years Deprec…" at bounding box center [768, 588] width 813 height 51
click at [974, 557] on form "*Study Name Seeland Valley Apartments Client Name Seeland Valley Apartments, LL…" at bounding box center [767, 467] width 797 height 507
click at [557, 571] on div "Tax Year Please Enter The Placed In Service Date First. 2026" at bounding box center [497, 588] width 271 height 51
click at [759, 570] on div "Linked Proposal: Modify Link" at bounding box center [767, 588] width 271 height 51
click at [899, 564] on div "Linked Proposal: Modify Link" at bounding box center [767, 588] width 271 height 51
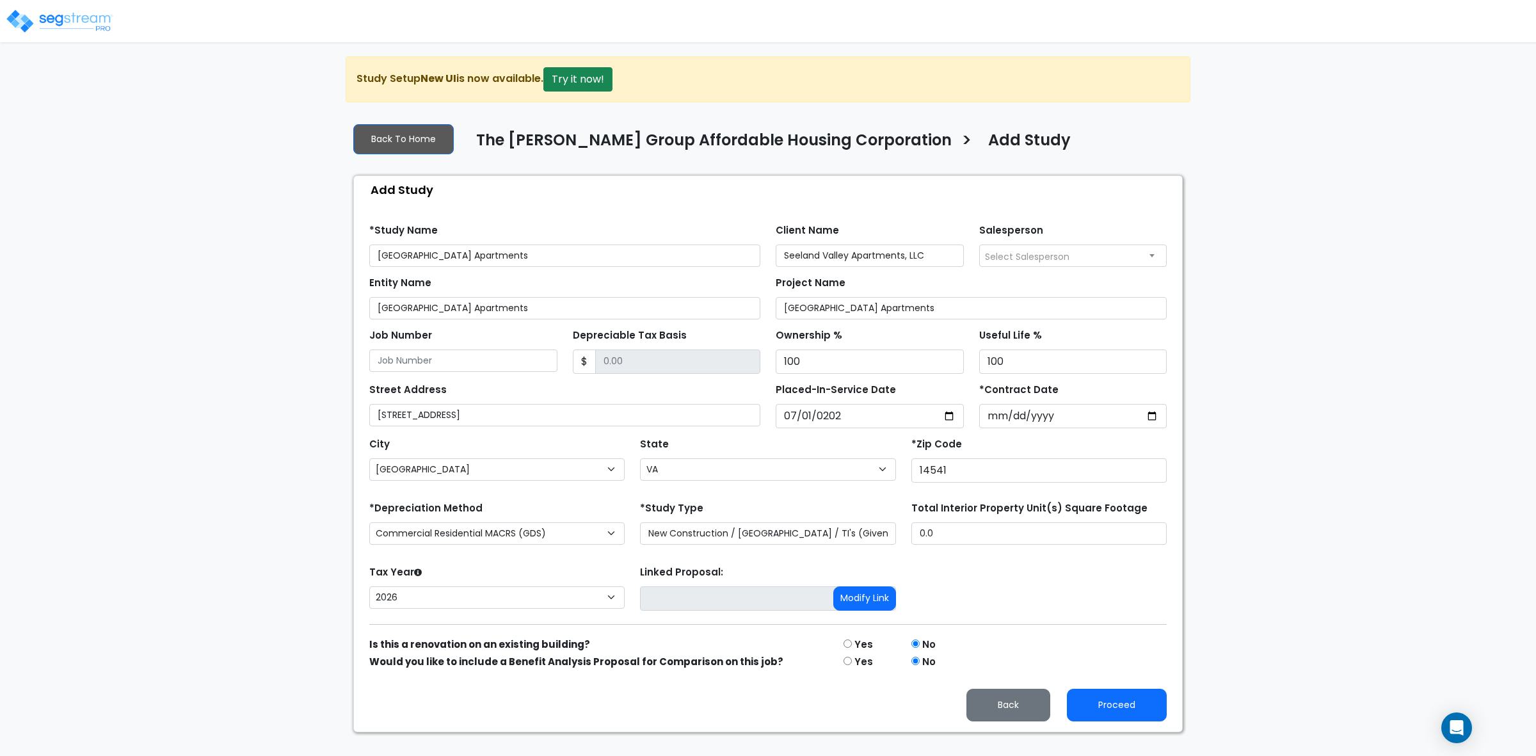
click at [989, 568] on div "Tax Year Please Enter The Placed In Service Date First. 2026 Prior Years Deprec…" at bounding box center [768, 588] width 813 height 51
click at [646, 359] on input "Depreciable Tax Basis" at bounding box center [678, 361] width 166 height 24
click at [629, 360] on input "Depreciable Tax Basis" at bounding box center [678, 361] width 166 height 24
drag, startPoint x: 609, startPoint y: 360, endPoint x: 602, endPoint y: 360, distance: 7.0
click at [602, 360] on input "Depreciable Tax Basis" at bounding box center [678, 361] width 166 height 24
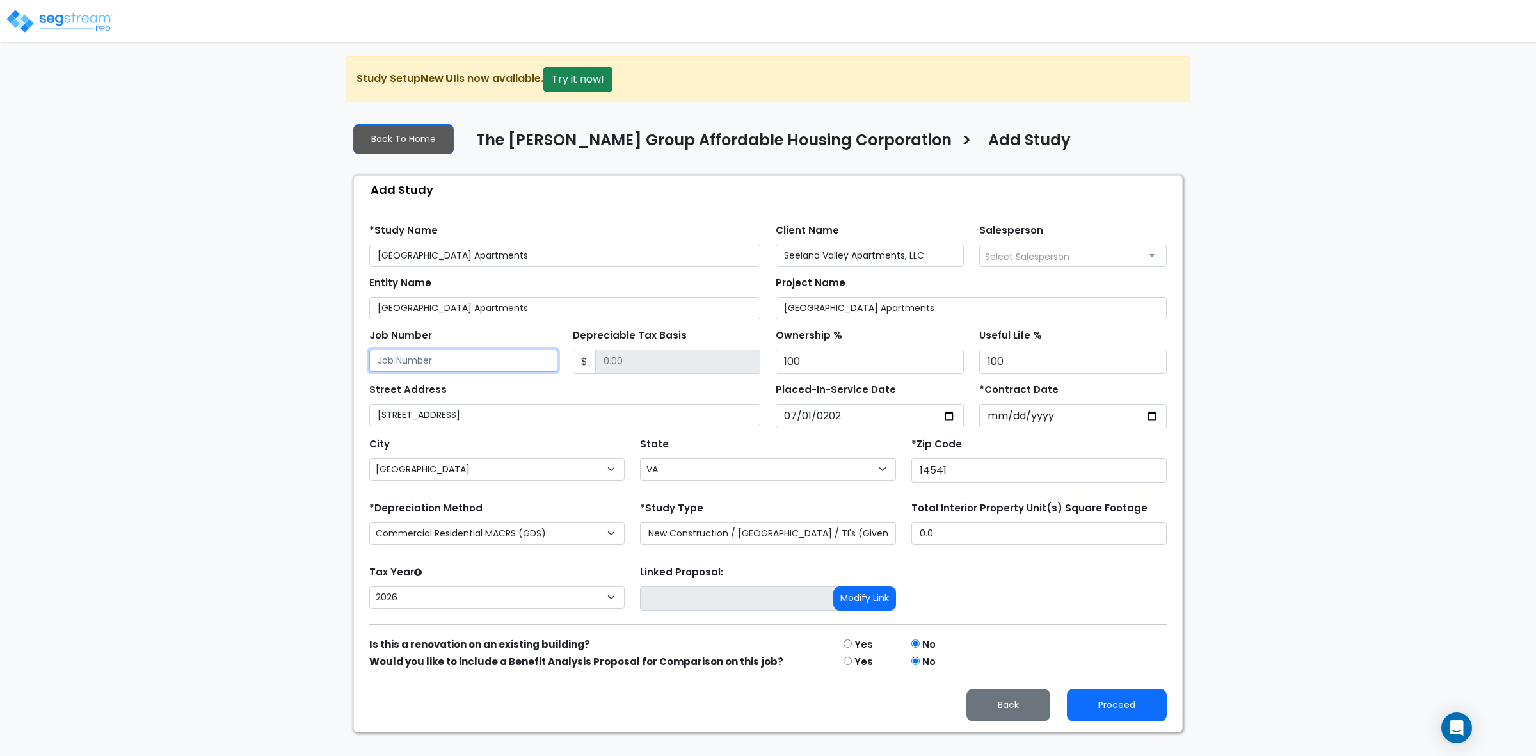
click at [518, 362] on input "Job Number" at bounding box center [463, 360] width 188 height 22
click at [653, 401] on div "Street Address 450 Seeland Road" at bounding box center [564, 403] width 391 height 46
click at [759, 453] on div "State State National Average AB AK AL AR AZ BC CA CO CT DC DE FL GA HI" at bounding box center [767, 460] width 271 height 51
drag, startPoint x: 1092, startPoint y: 707, endPoint x: 1110, endPoint y: 708, distance: 18.6
click at [1110, 708] on button "Proceed" at bounding box center [1117, 705] width 100 height 33
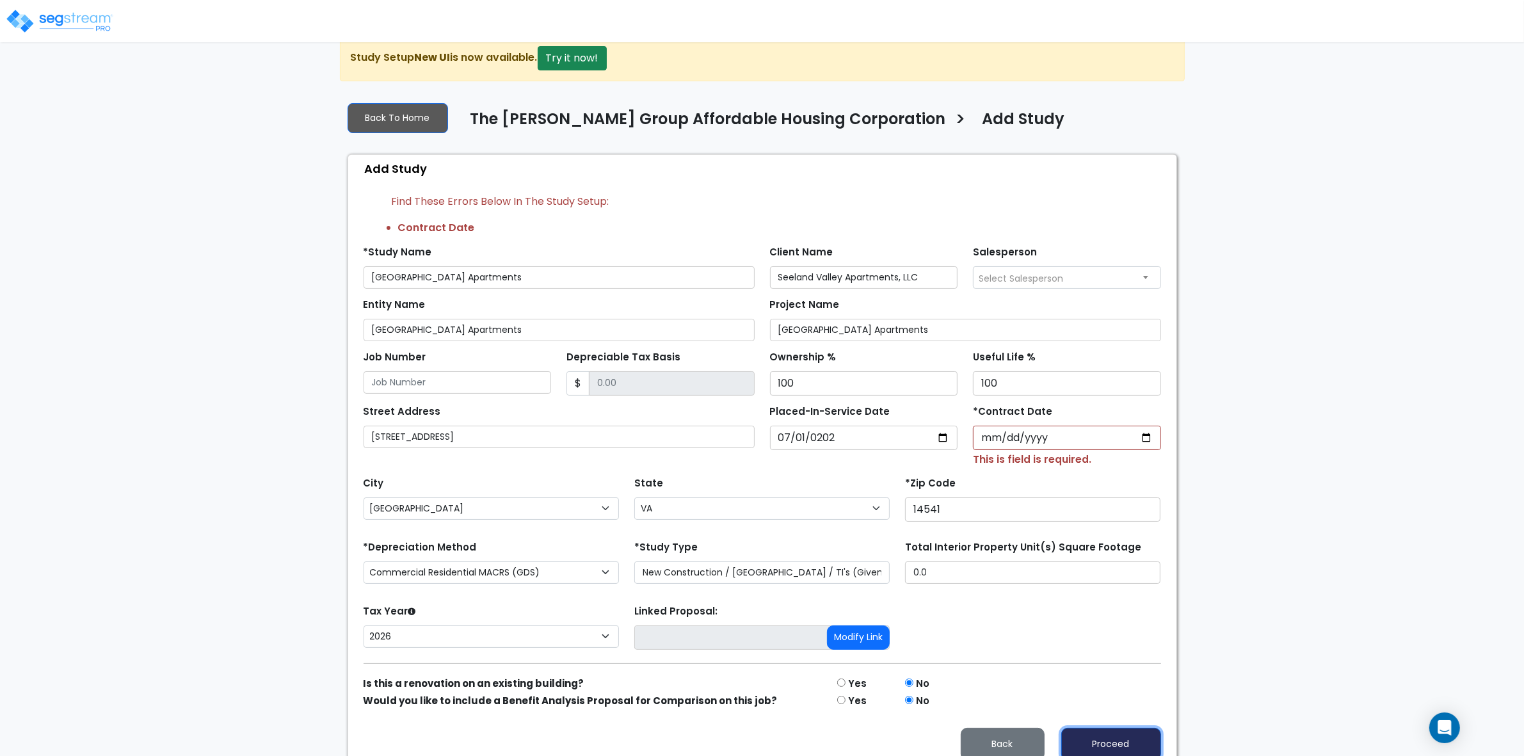
scroll to position [39, 0]
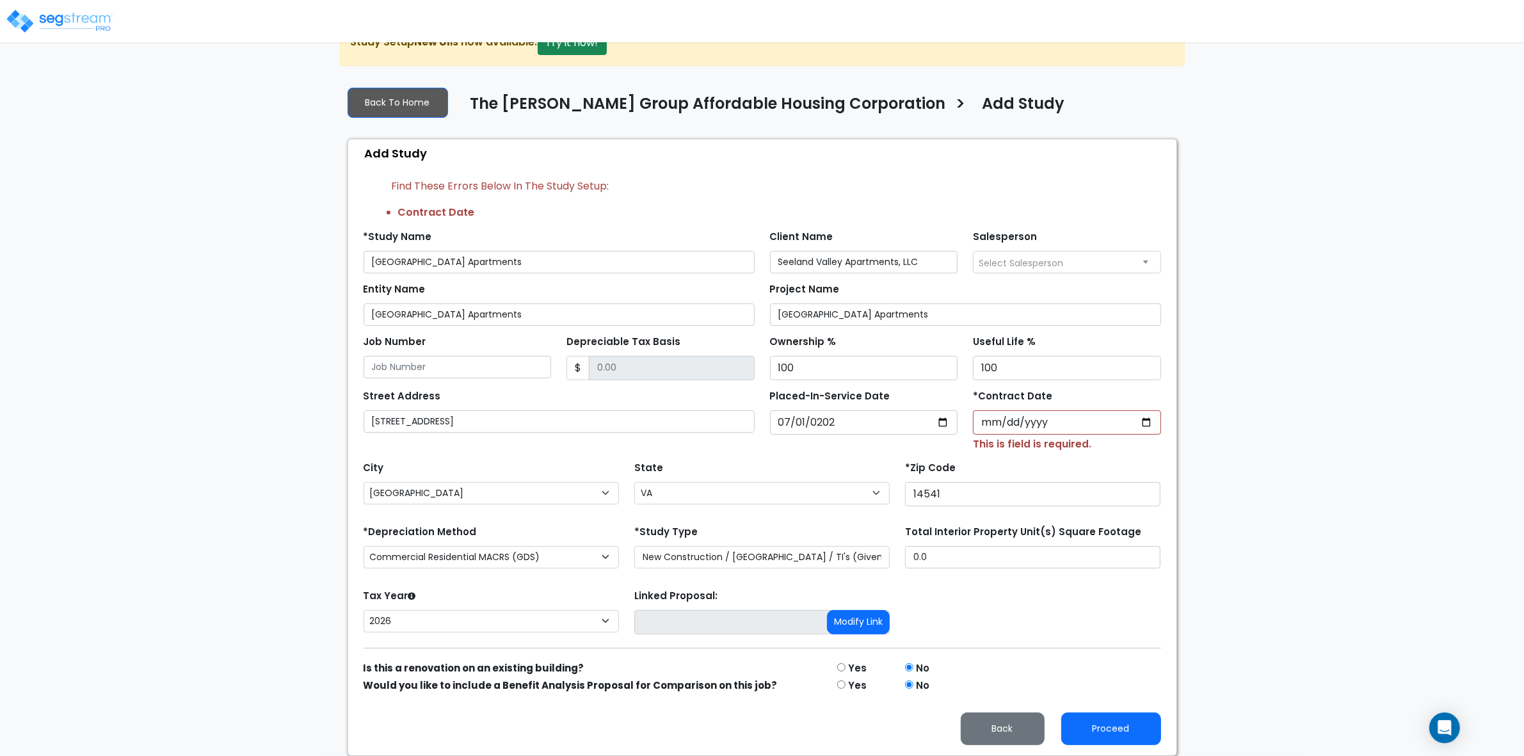
click at [721, 589] on div "Linked Proposal: Modify Link" at bounding box center [762, 611] width 271 height 51
click at [817, 573] on div "*Study Type Purchase Price Allocation (No Given Costs) New Construction / Reno …" at bounding box center [762, 547] width 271 height 51
click at [929, 586] on div "Tax Year Please Enter The Placed In Service Date First. 2026 Prior Years Deprec…" at bounding box center [762, 611] width 813 height 51
click at [1110, 422] on input "*Contract Date" at bounding box center [1067, 422] width 188 height 24
click at [1099, 421] on input "*Contract Date" at bounding box center [1067, 422] width 188 height 24
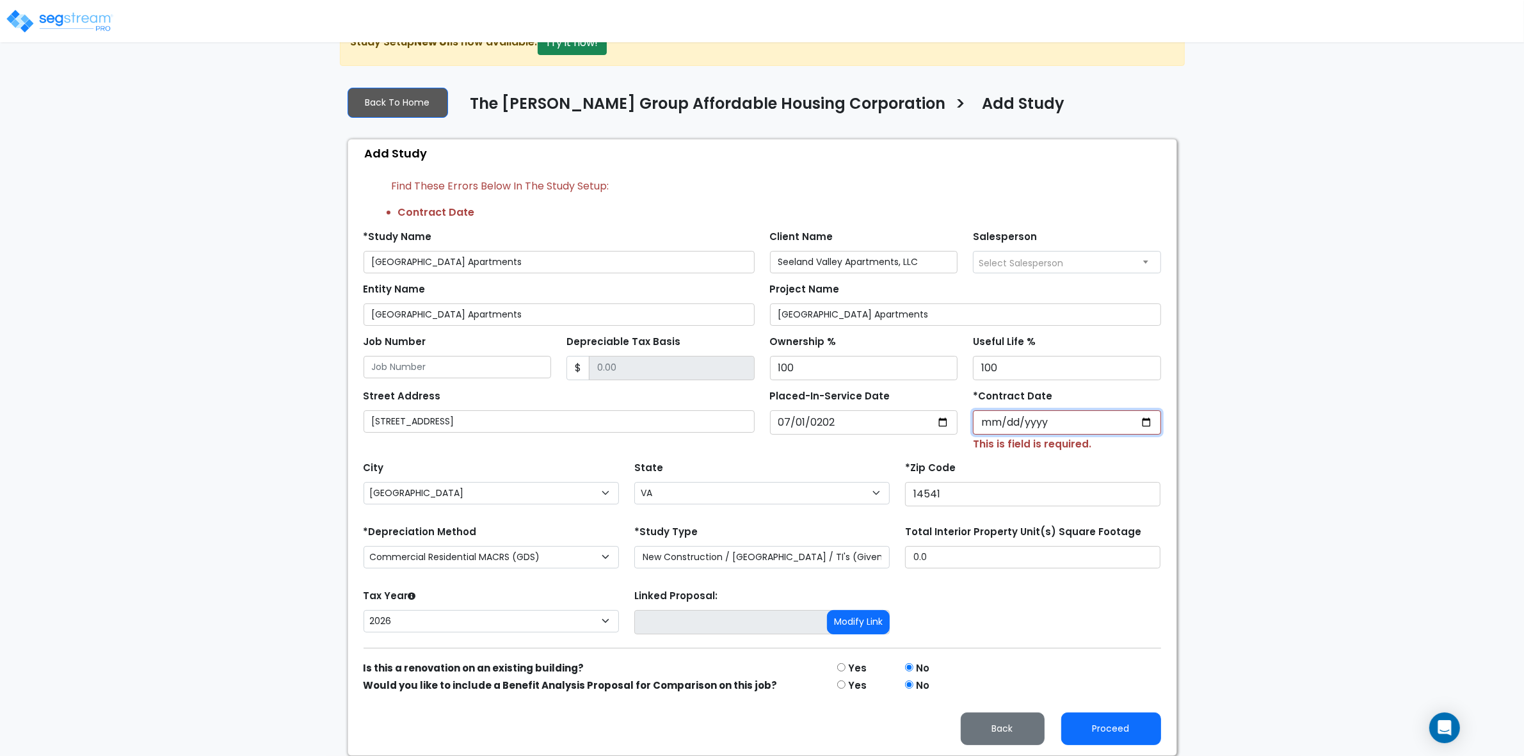
drag, startPoint x: 1089, startPoint y: 419, endPoint x: 984, endPoint y: 422, distance: 105.0
click at [984, 422] on input "*Contract Date" at bounding box center [1067, 422] width 188 height 24
click at [1076, 424] on input "*Contract Date" at bounding box center [1067, 422] width 188 height 24
type input "2025-03-01"
click at [679, 465] on div "State State National Average AB AK AL AR AZ BC CA CO CT DC DE FL GA HI" at bounding box center [762, 483] width 271 height 51
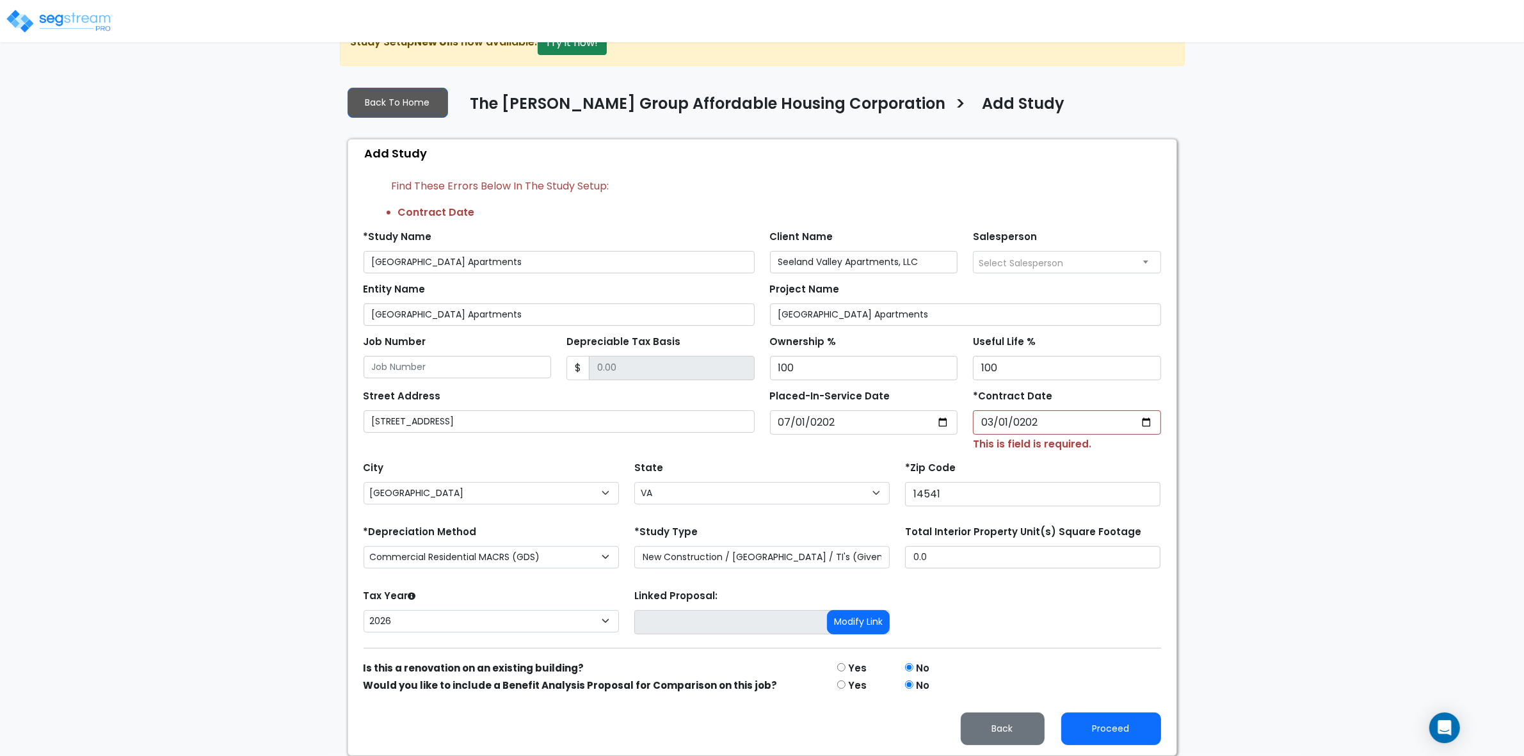
click at [1015, 628] on div "Tax Year Please Enter The Placed In Service Date First. 2026 Prior Years Deprec…" at bounding box center [762, 611] width 813 height 51
click at [1109, 734] on button "Proceed" at bounding box center [1111, 728] width 100 height 33
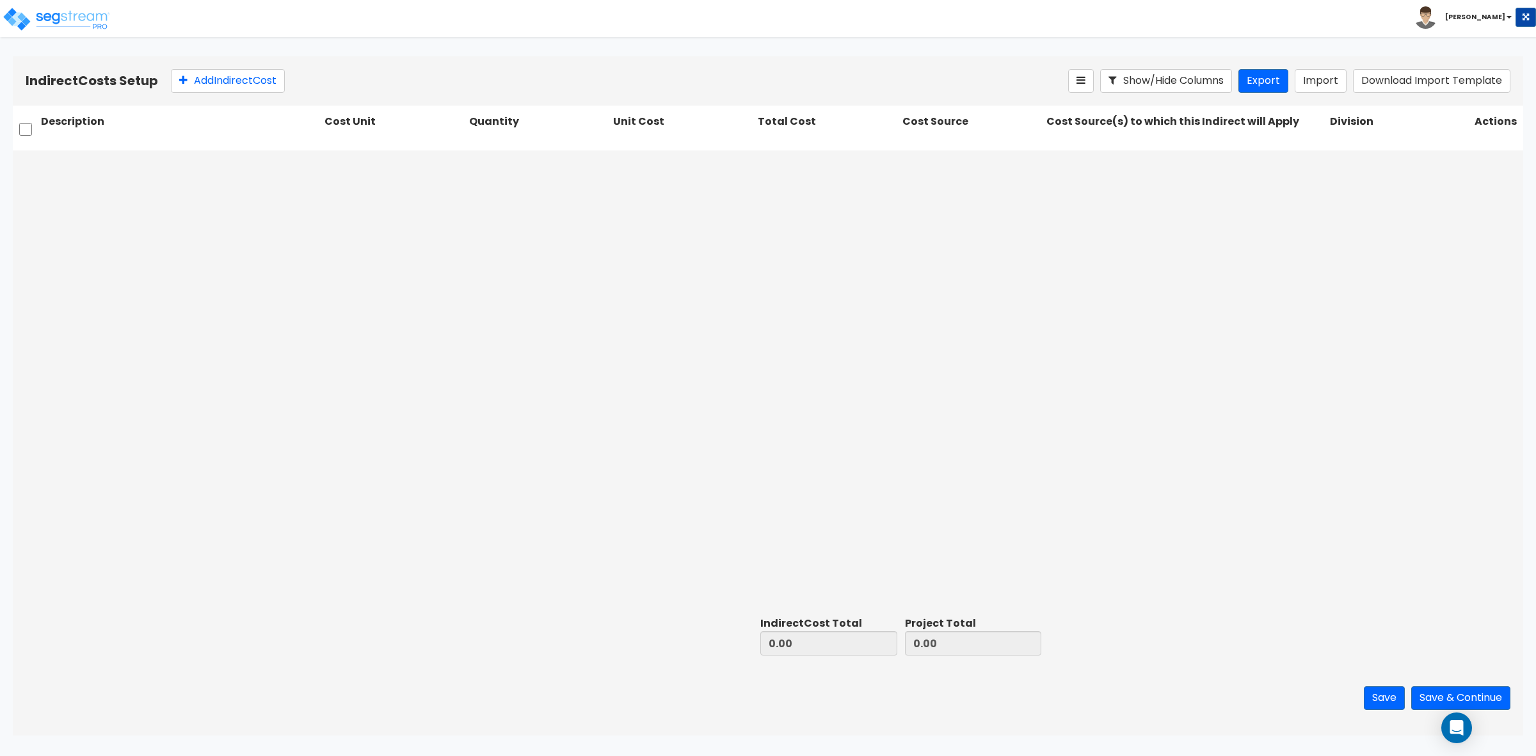
click at [1073, 286] on div at bounding box center [768, 380] width 1510 height 461
click at [1237, 411] on div at bounding box center [768, 380] width 1510 height 461
click at [811, 411] on div at bounding box center [768, 380] width 1510 height 461
click at [438, 302] on div at bounding box center [768, 380] width 1510 height 461
click at [411, 448] on div at bounding box center [768, 380] width 1510 height 461
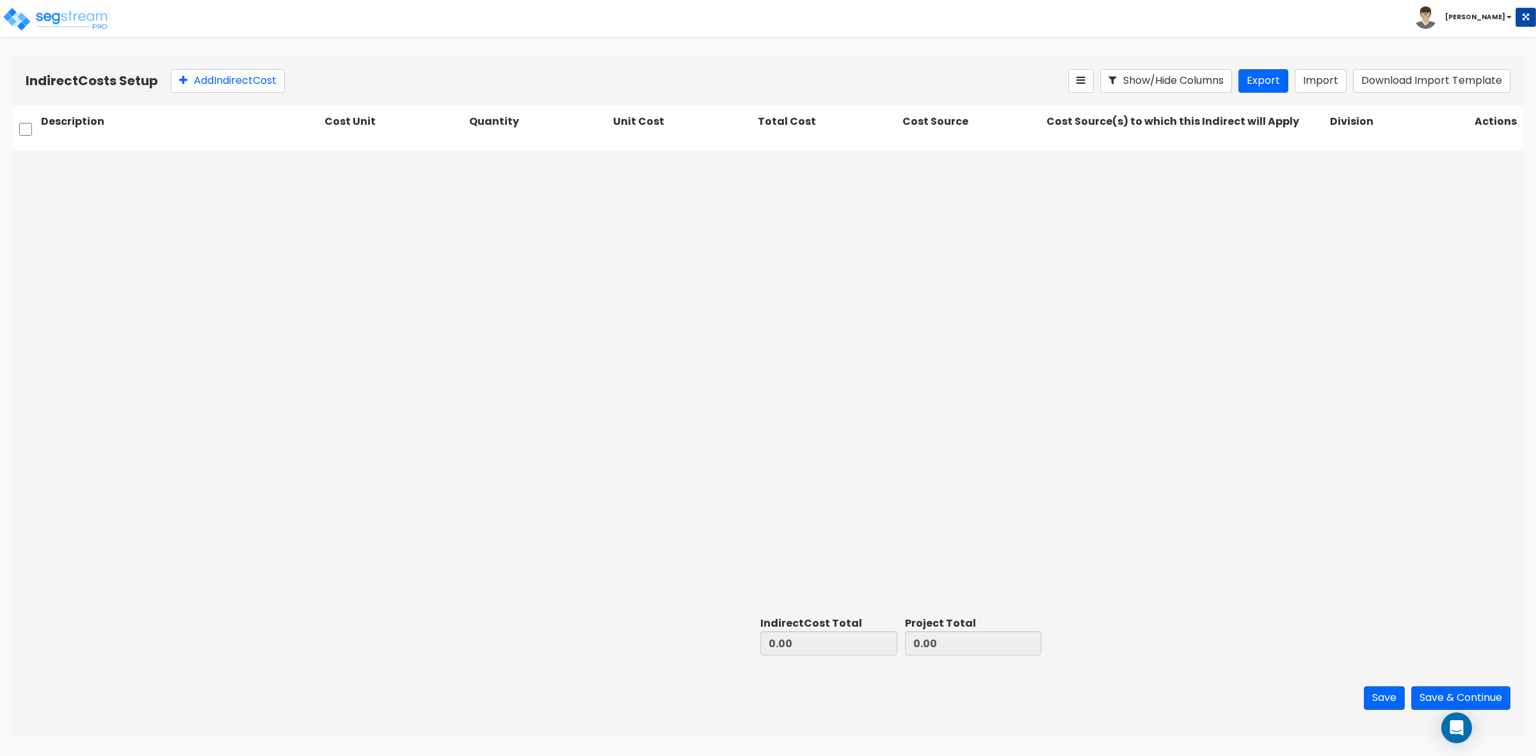
click at [262, 293] on div at bounding box center [768, 380] width 1510 height 461
click at [429, 317] on div at bounding box center [768, 380] width 1510 height 461
click at [824, 312] on div at bounding box center [768, 380] width 1510 height 461
click at [83, 20] on img at bounding box center [56, 19] width 109 height 26
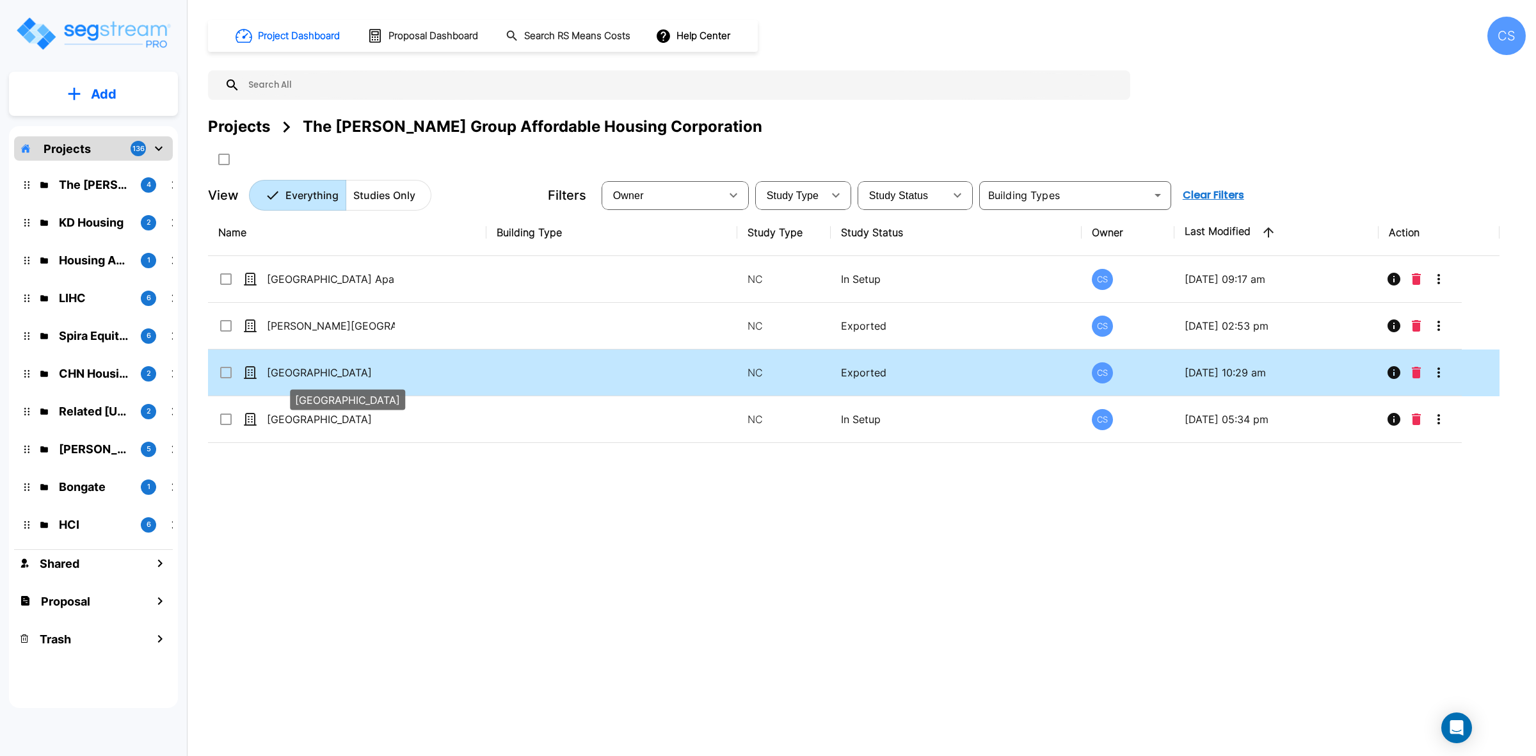
click at [321, 376] on p "[GEOGRAPHIC_DATA]" at bounding box center [331, 372] width 128 height 15
checkbox input "true"
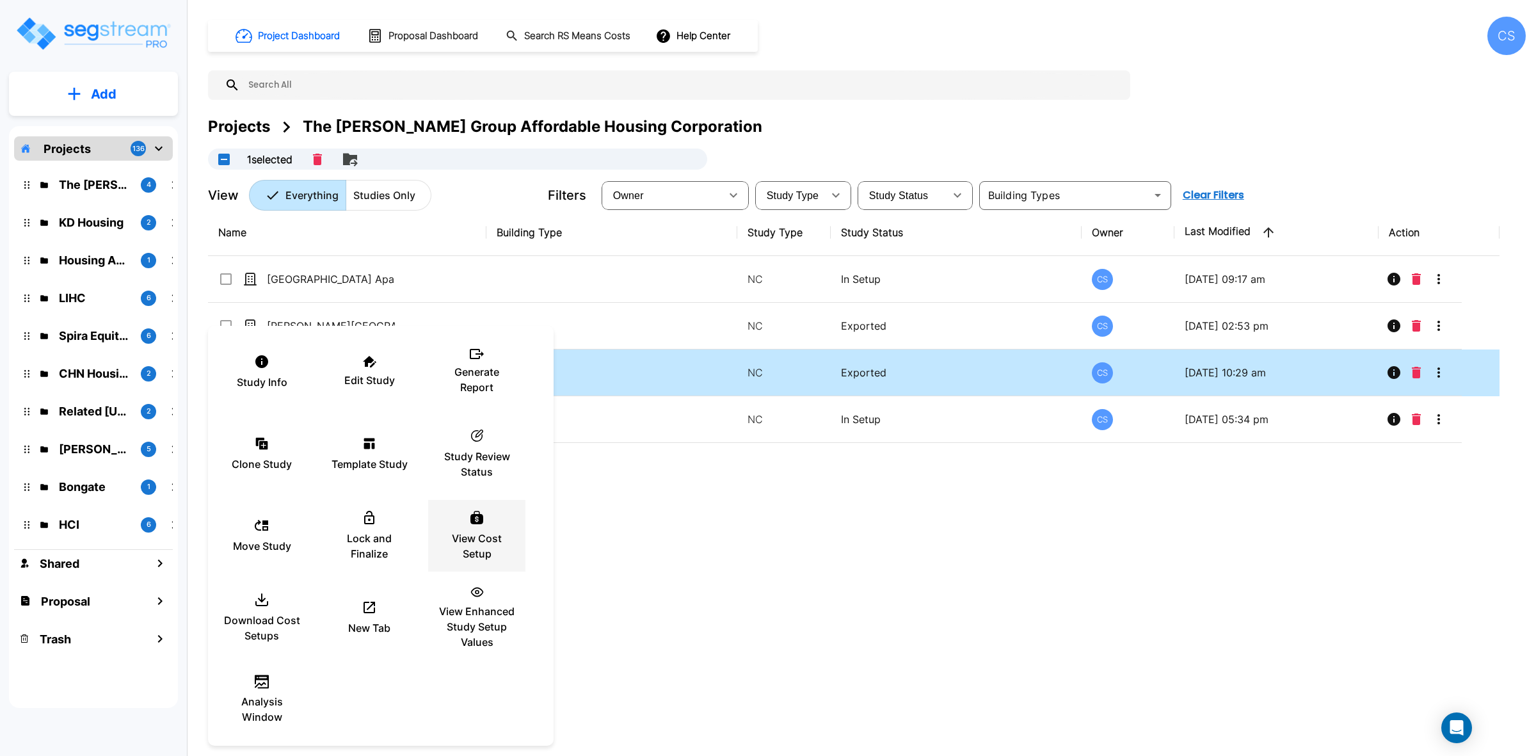
click at [438, 550] on p "View Cost Setup" at bounding box center [476, 546] width 77 height 31
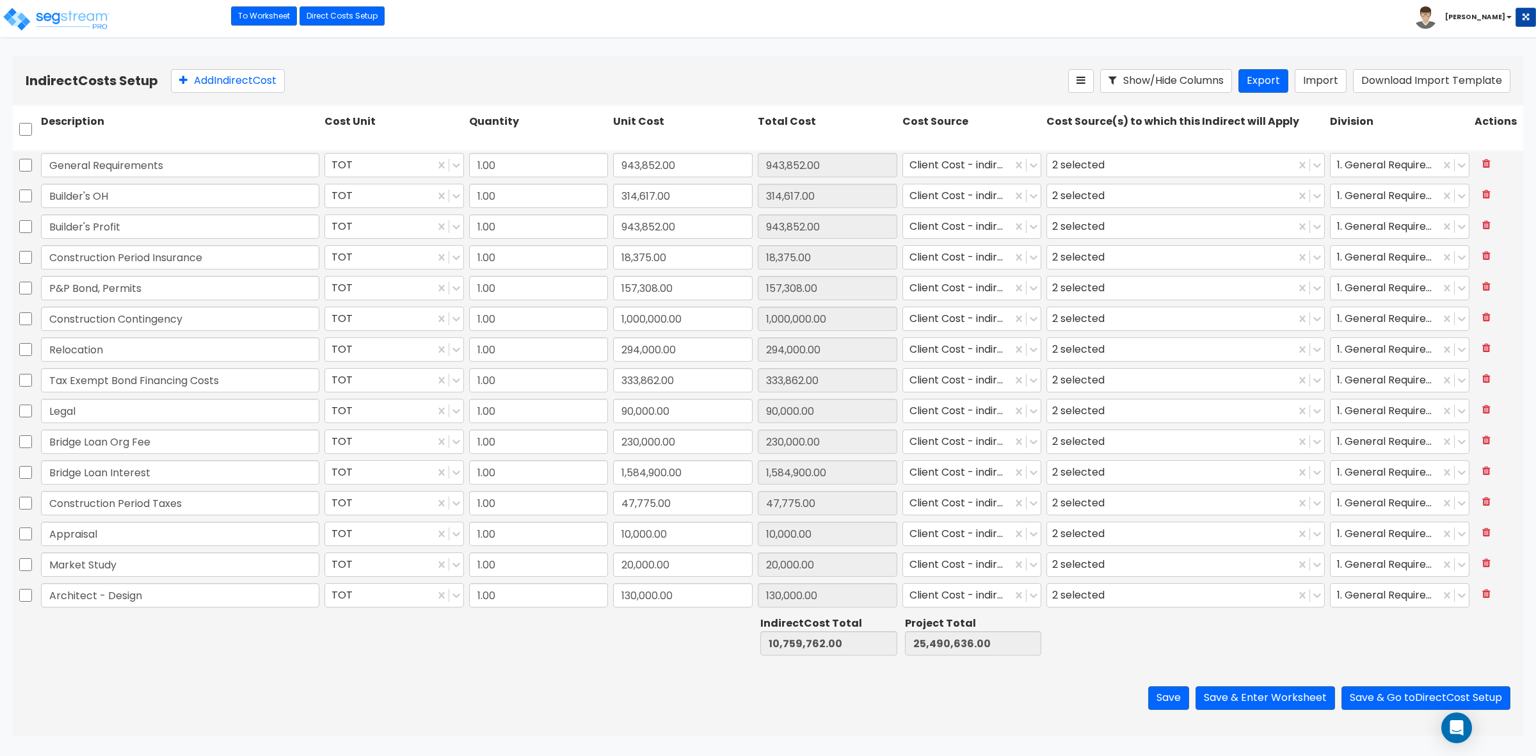
click at [507, 81] on div "Add Indirect Cost" at bounding box center [619, 81] width 897 height 24
click at [1267, 81] on button "Export" at bounding box center [1263, 81] width 50 height 24
click at [413, 670] on div "Save Save & Enter Worksheet Save & Go to Direct Cost Setup" at bounding box center [768, 697] width 1510 height 75
click at [509, 667] on div "Save Save & Enter Worksheet Save & Go to Direct Cost Setup" at bounding box center [768, 697] width 1510 height 75
click at [582, 689] on div "Save Save & Enter Worksheet Save & Go to Direct Cost Setup" at bounding box center [768, 697] width 1510 height 75
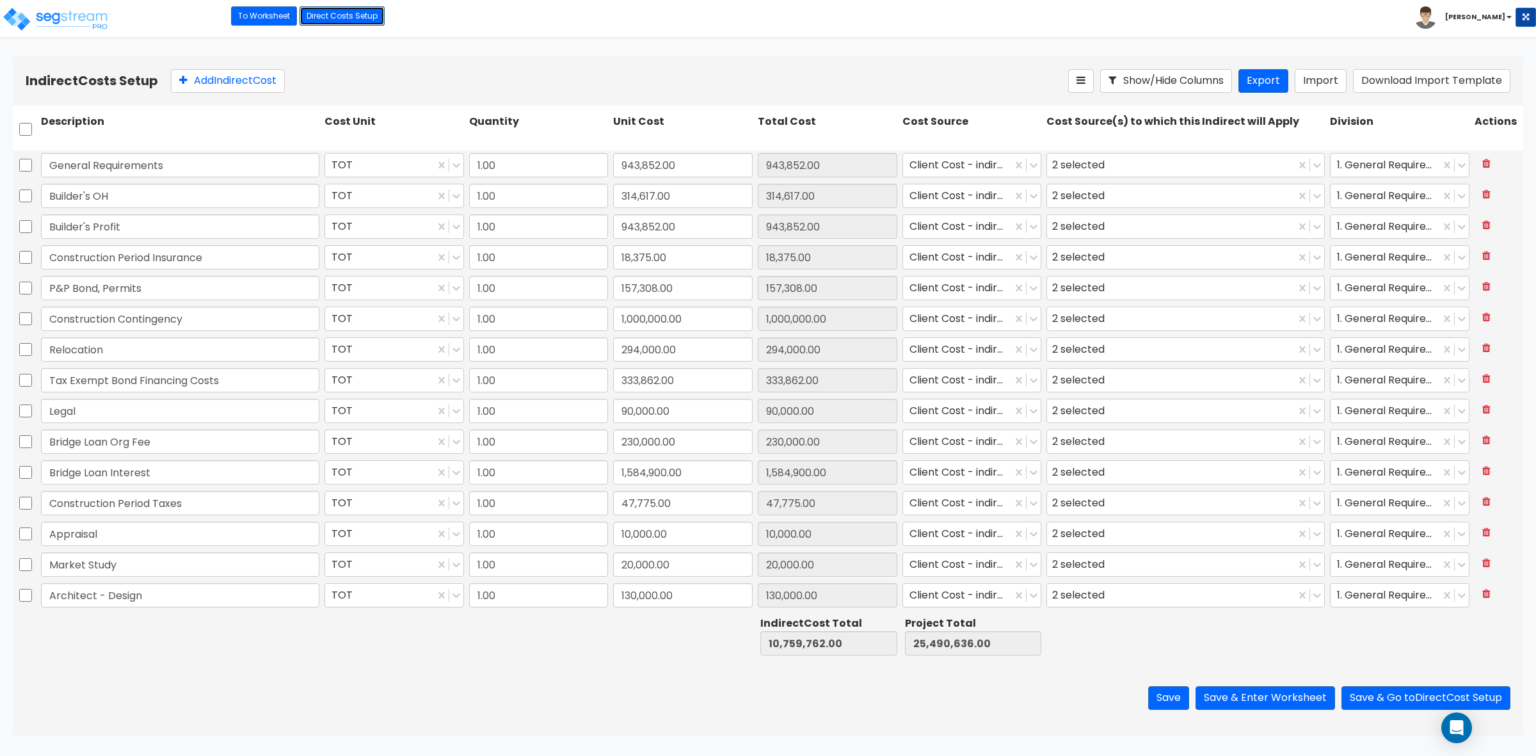
click at [353, 13] on link "Direct Costs Setup" at bounding box center [341, 15] width 85 height 19
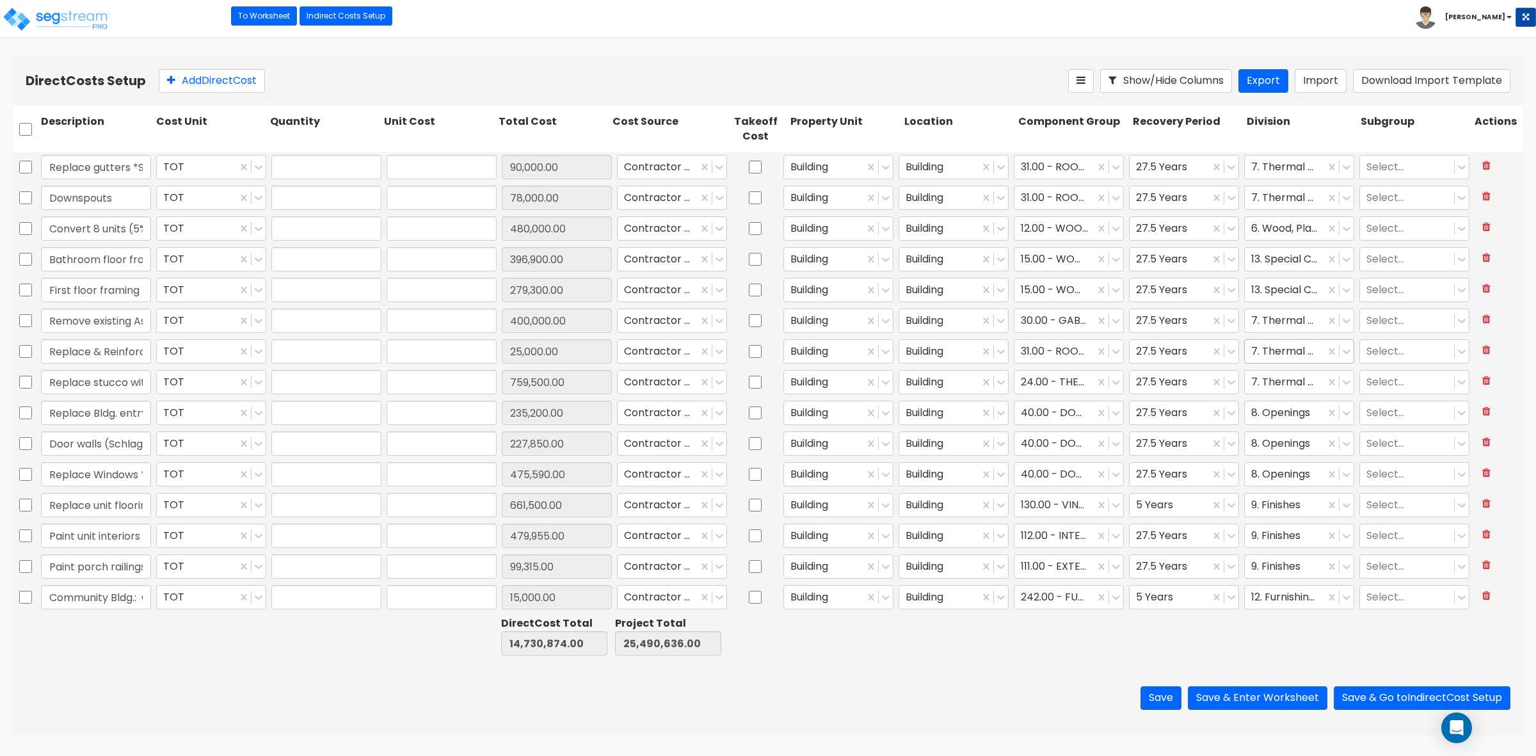
type input "1.00"
type input "90,000.00"
type input "1.00"
type input "78,000.00"
type input "1.00"
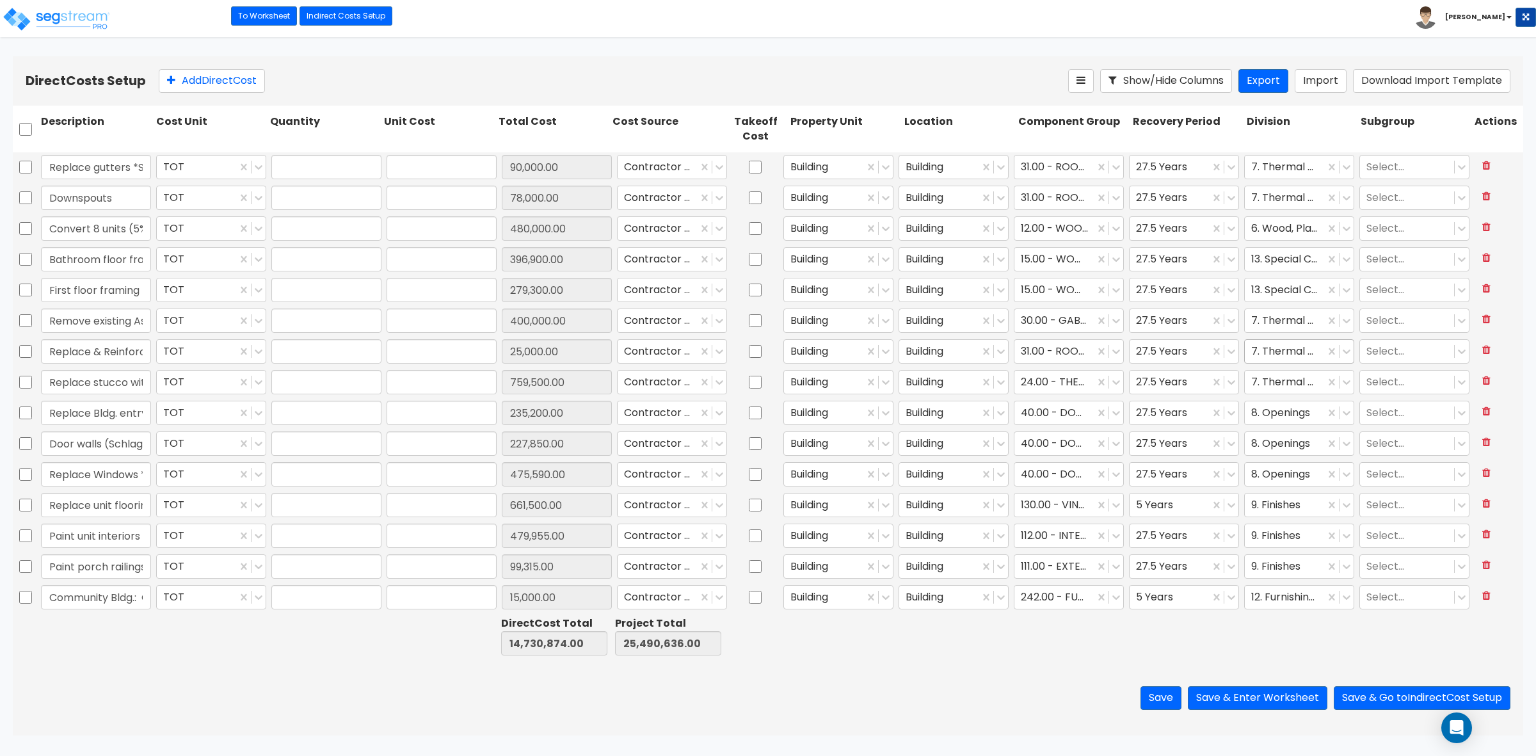
type input "480,000.00"
type input "1.00"
type input "396,900.00"
type input "1.00"
type input "279,300.00"
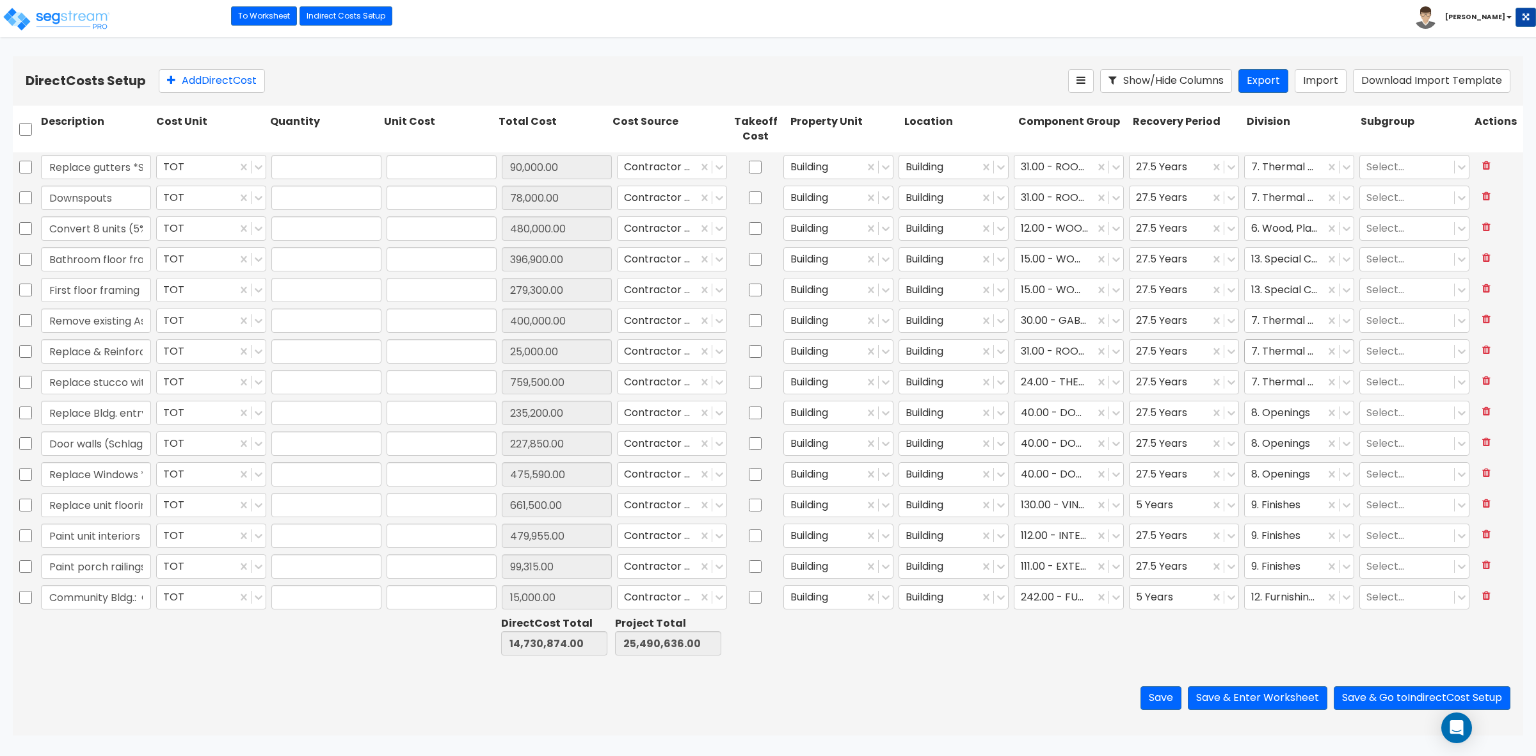
type input "1.00"
type input "400,000.00"
type input "1.00"
type input "25,000.00"
type input "1.00"
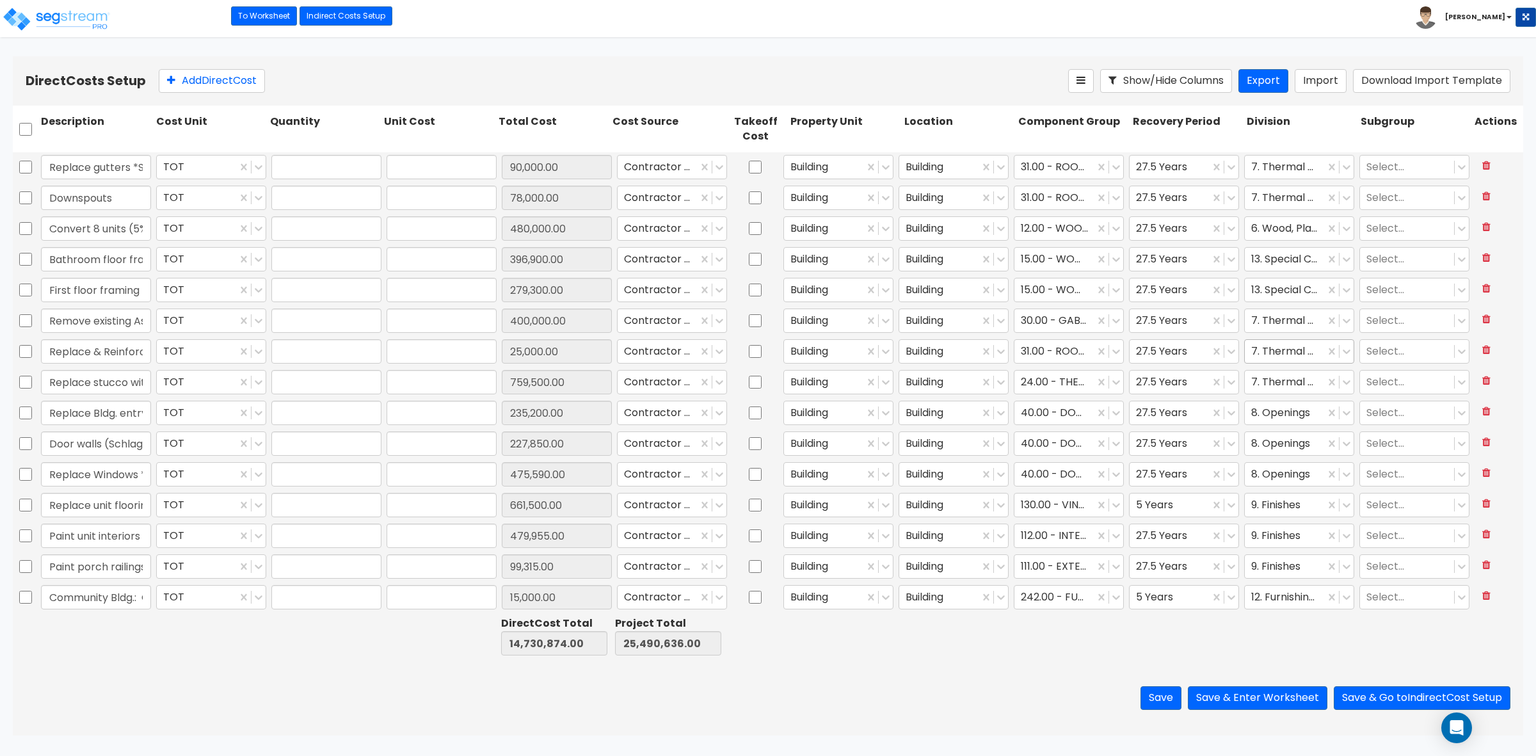
type input "759,500.00"
type input "1.00"
type input "235,200.00"
type input "1.00"
type input "227,850.00"
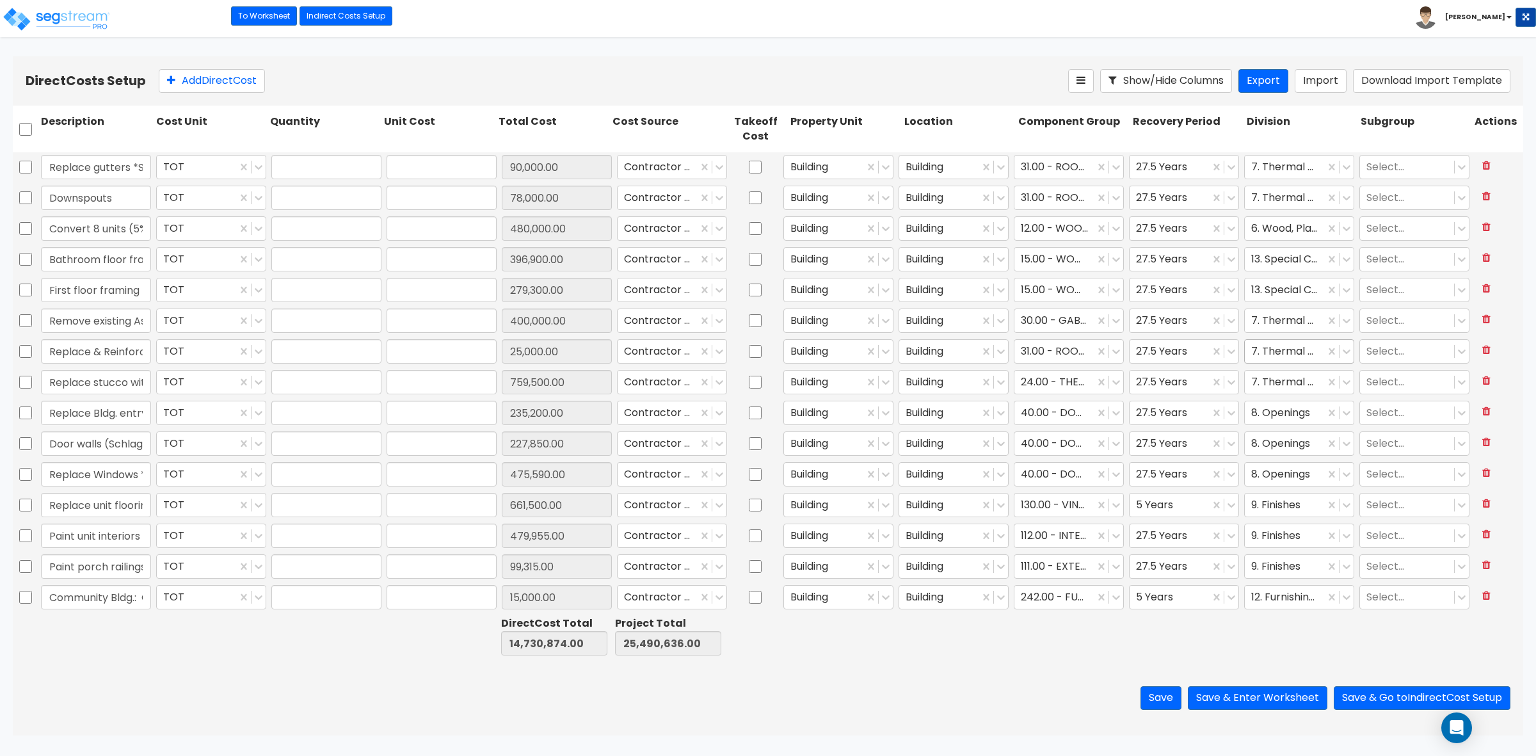
type input "1.00"
type input "475,590.00"
type input "1.00"
type input "661,500.00"
type input "1.00"
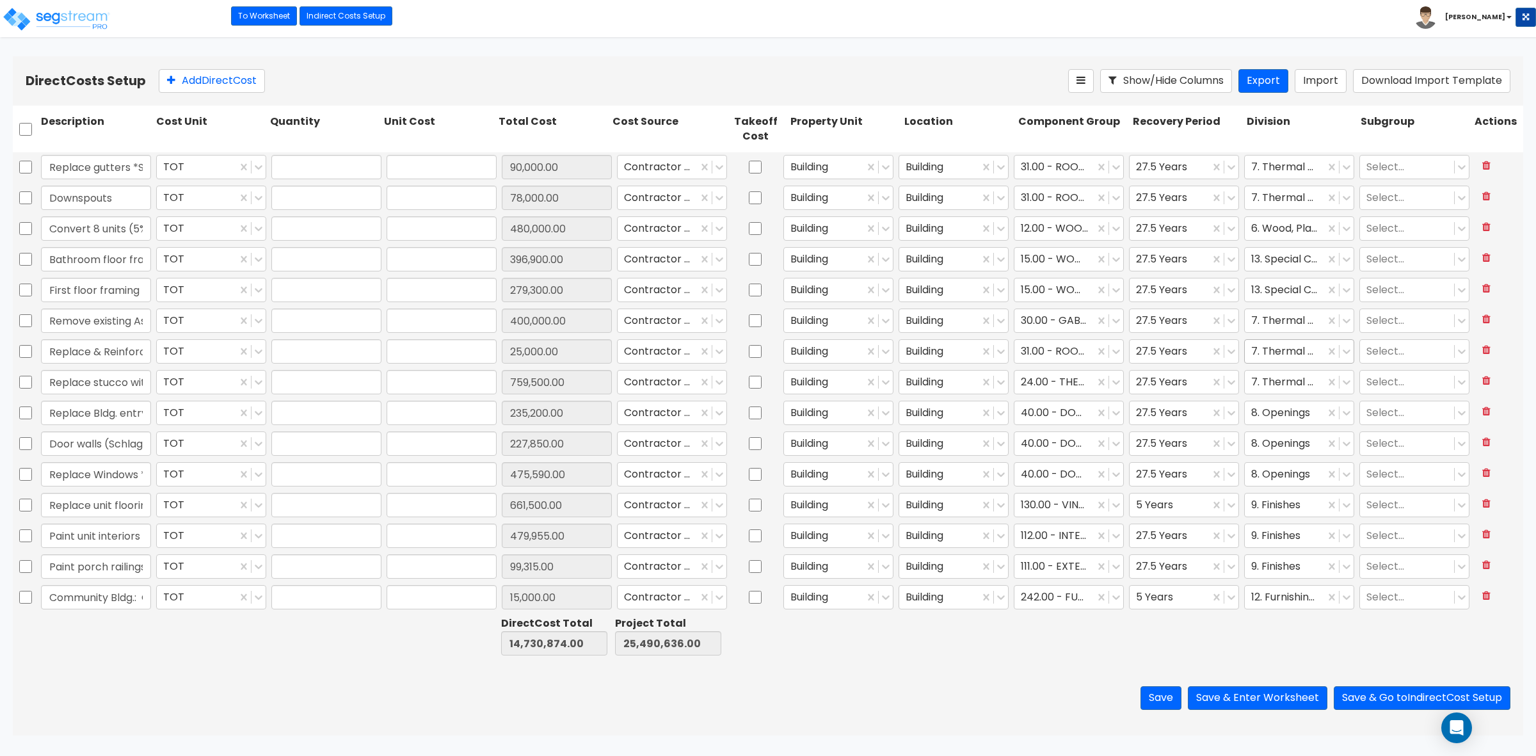
type input "479,955.00"
type input "1.00"
type input "99,315.00"
type input "1.00"
type input "15,000.00"
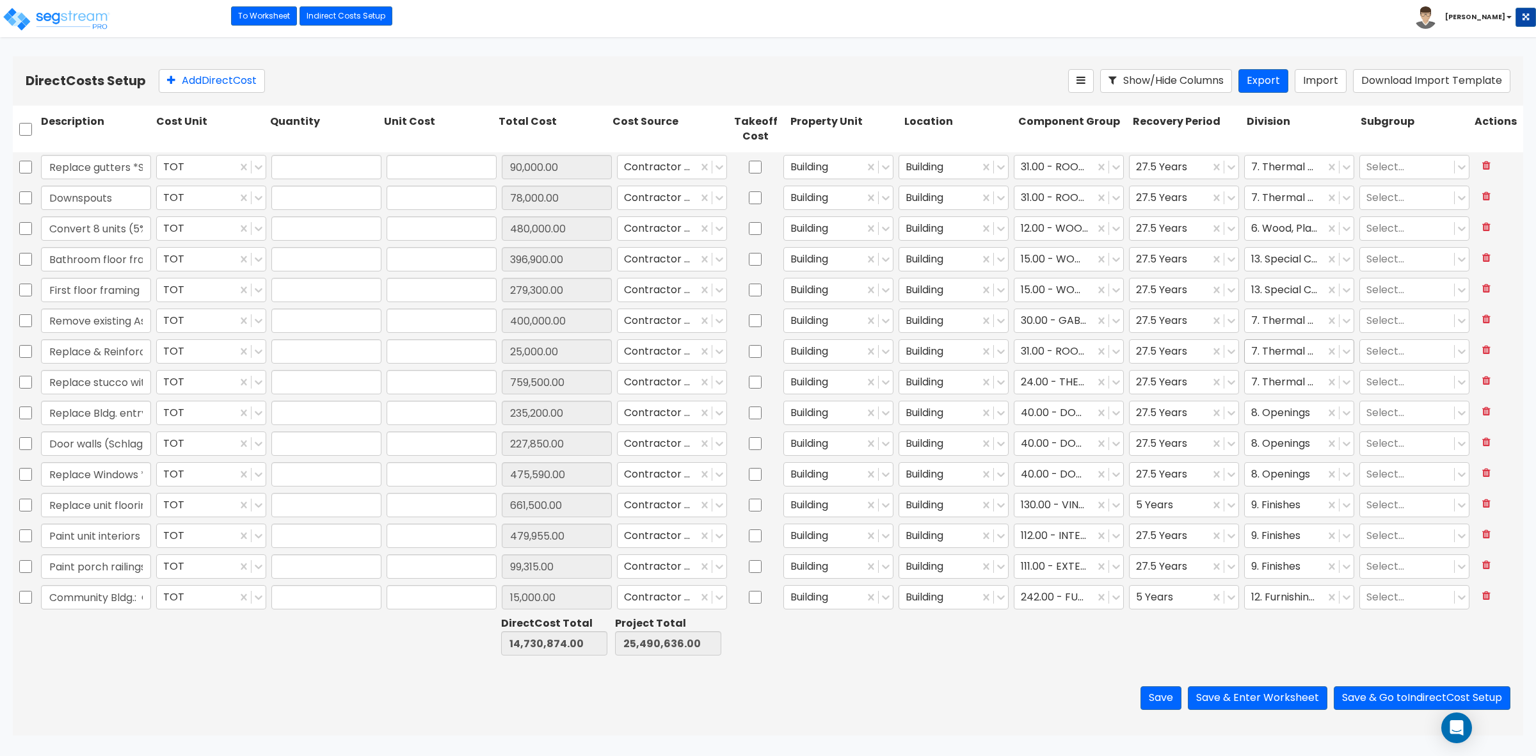
type input "1.00"
type input "46,305.00"
type input "1.00"
type input "615,195.00"
type input "1.00"
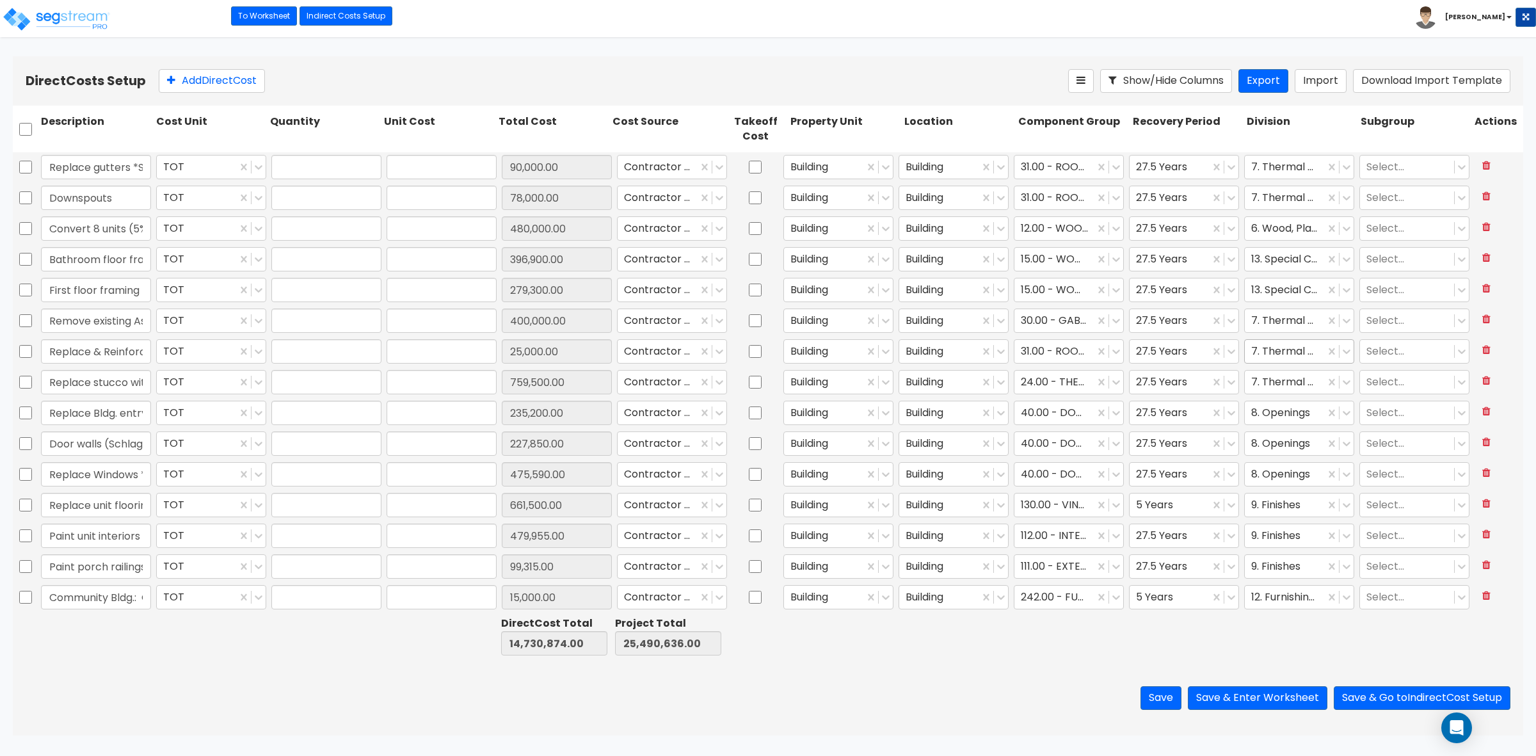
type input "110,985.00"
type input "1.00"
type input "110,250.00"
type input "1.00"
type input "26,460.00"
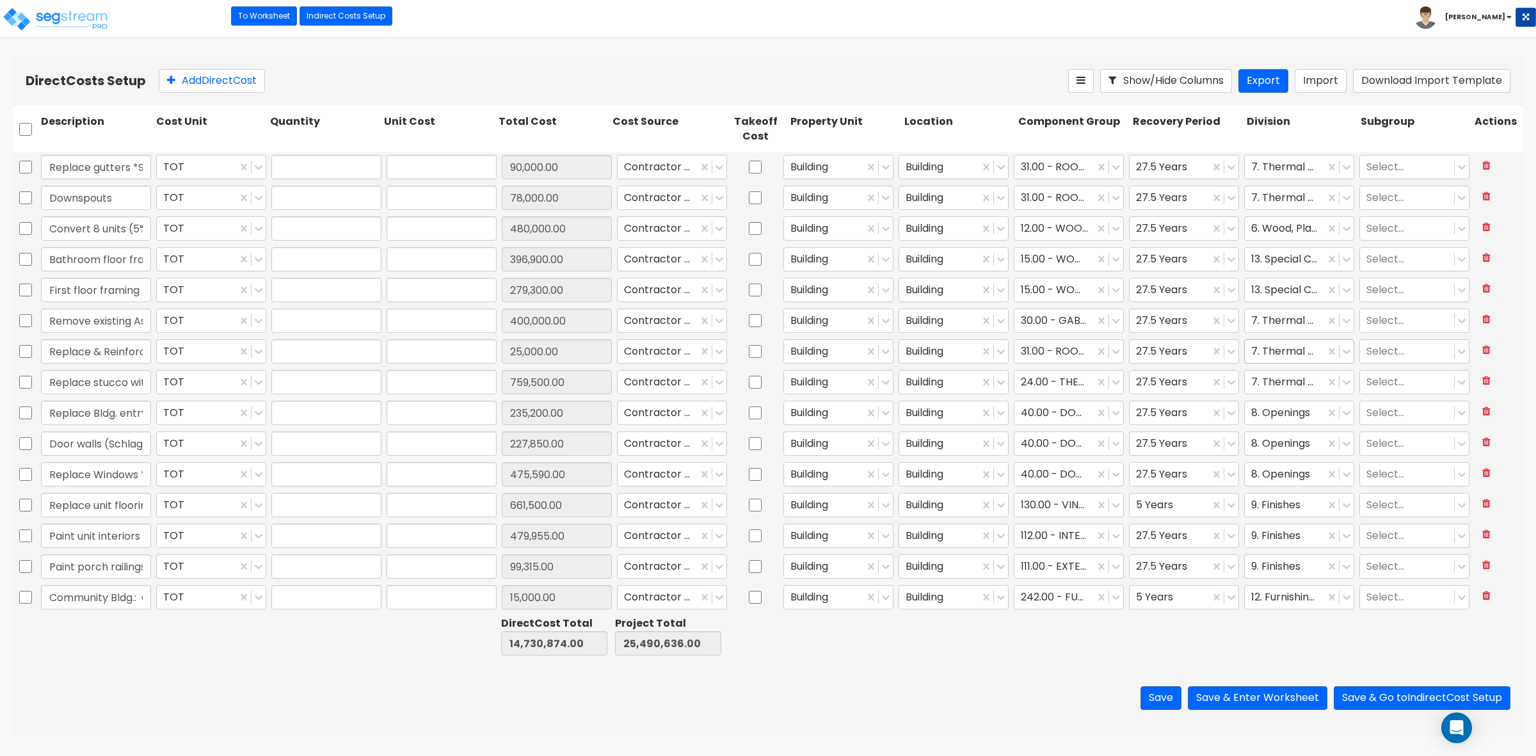
type input "1.00"
type input "11,760.00"
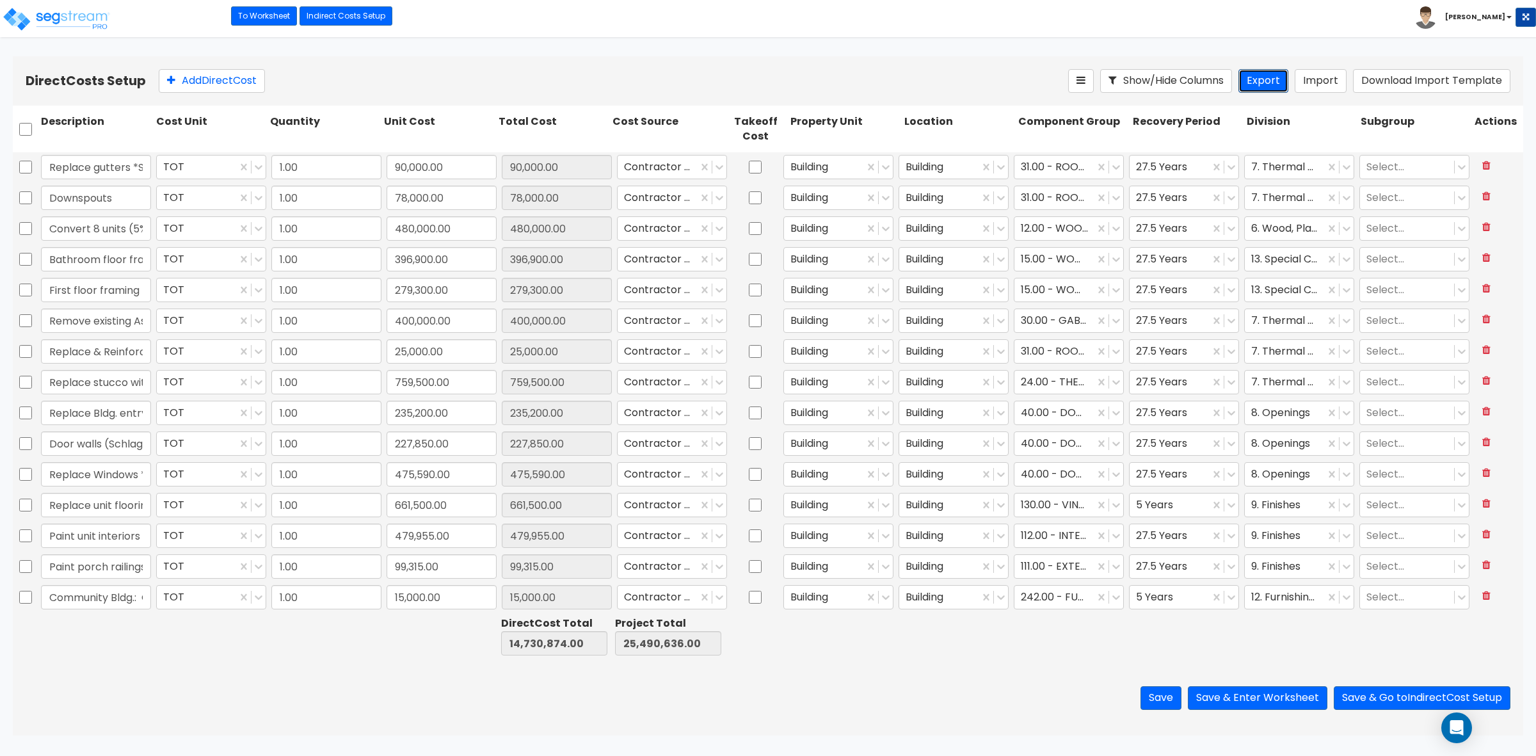
click at [1256, 83] on button "Export" at bounding box center [1263, 81] width 50 height 24
drag, startPoint x: 52, startPoint y: 13, endPoint x: 97, endPoint y: 3, distance: 45.8
click at [52, 13] on img at bounding box center [56, 19] width 109 height 26
